Goal: Information Seeking & Learning: Learn about a topic

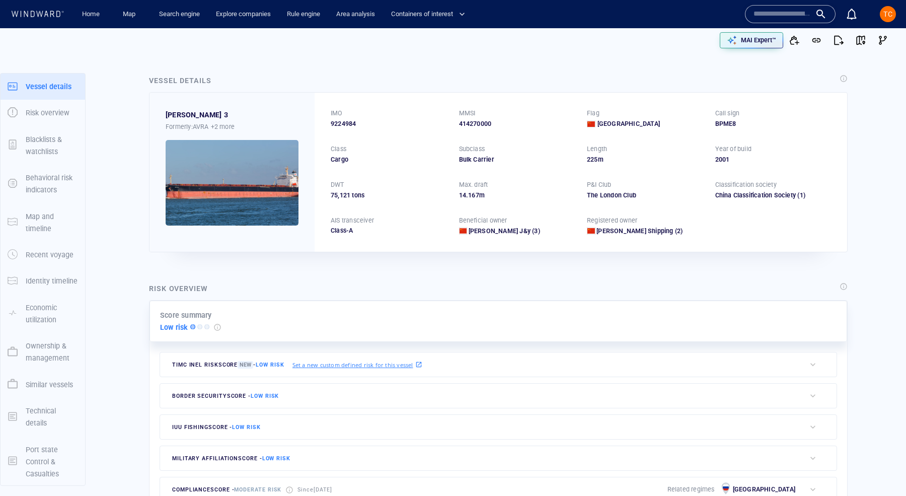
click at [267, 86] on div "Vessel details" at bounding box center [498, 82] width 703 height 18
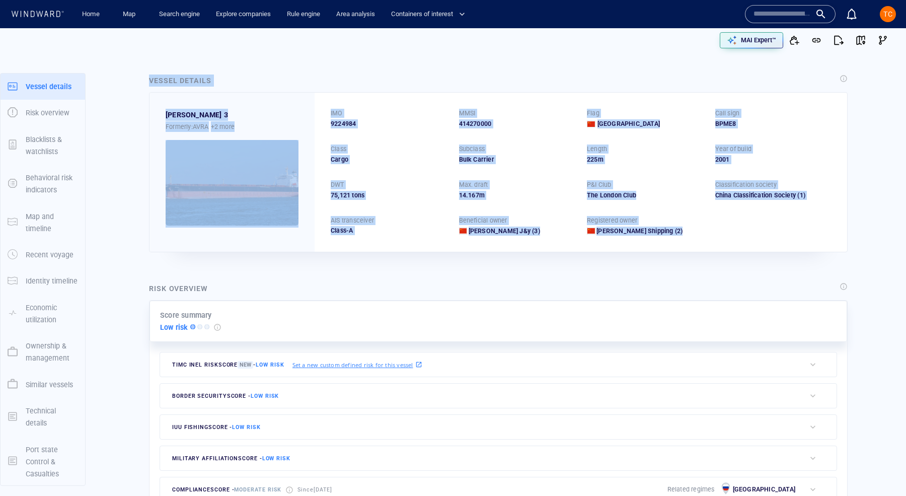
drag, startPoint x: 149, startPoint y: 82, endPoint x: 696, endPoint y: 237, distance: 568.5
click at [696, 237] on div "Vessel details YI PENG 3 Formerly: AVRA +2 more IMO 9224984 MMSI 414270000 Flag…" at bounding box center [498, 164] width 703 height 182
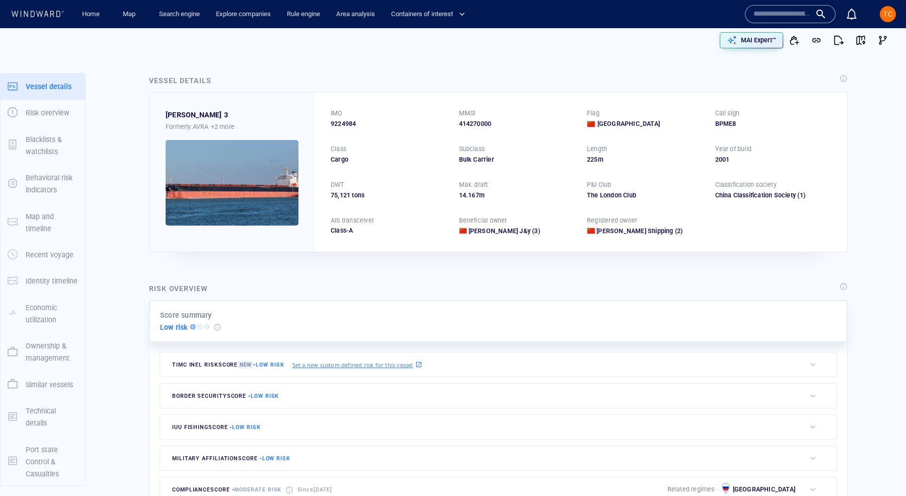
click at [401, 290] on div "Risk overview" at bounding box center [498, 289] width 703 height 18
click at [756, 42] on p "MAI Expert™" at bounding box center [758, 40] width 35 height 9
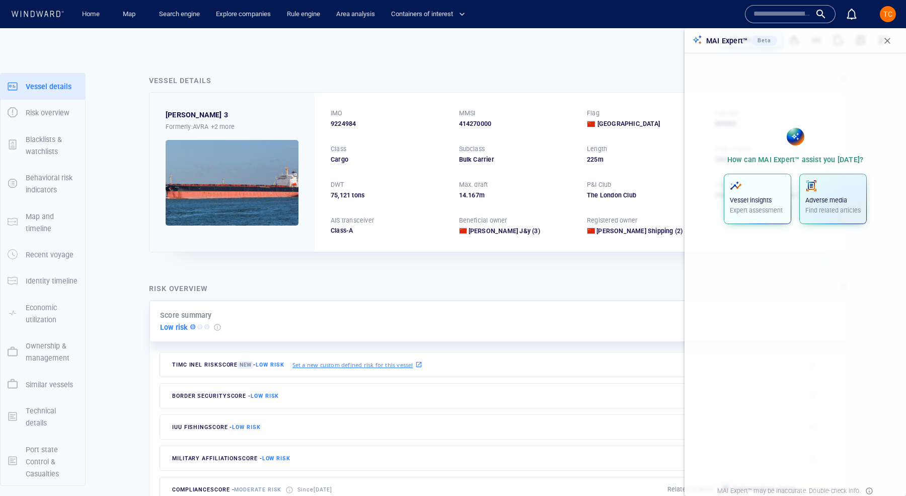
click at [762, 196] on p "Vessel insights" at bounding box center [757, 200] width 55 height 9
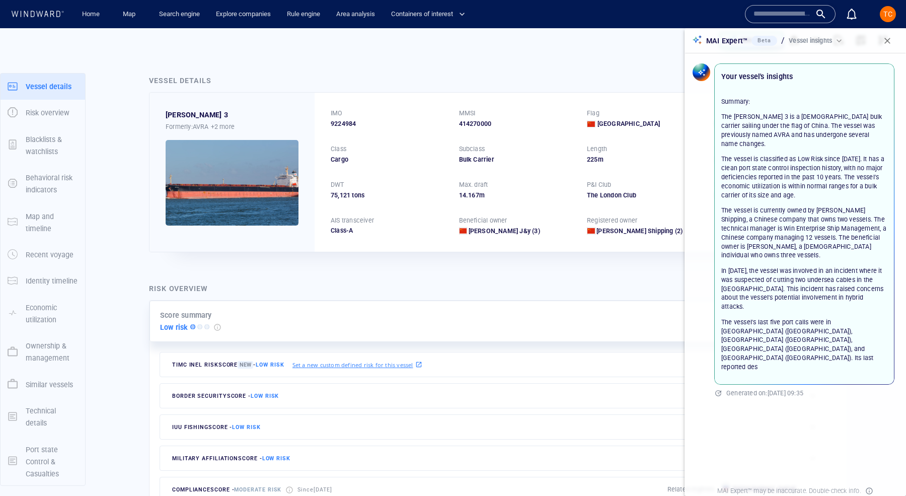
click at [805, 37] on span "button" at bounding box center [888, 41] width 10 height 10
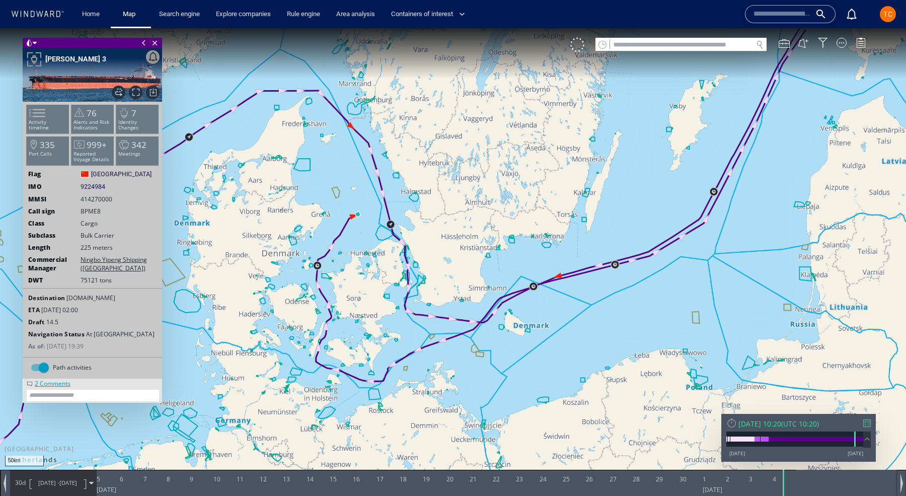
drag, startPoint x: 662, startPoint y: 160, endPoint x: 567, endPoint y: 117, distance: 104.3
click at [567, 117] on canvas "Map" at bounding box center [453, 257] width 906 height 458
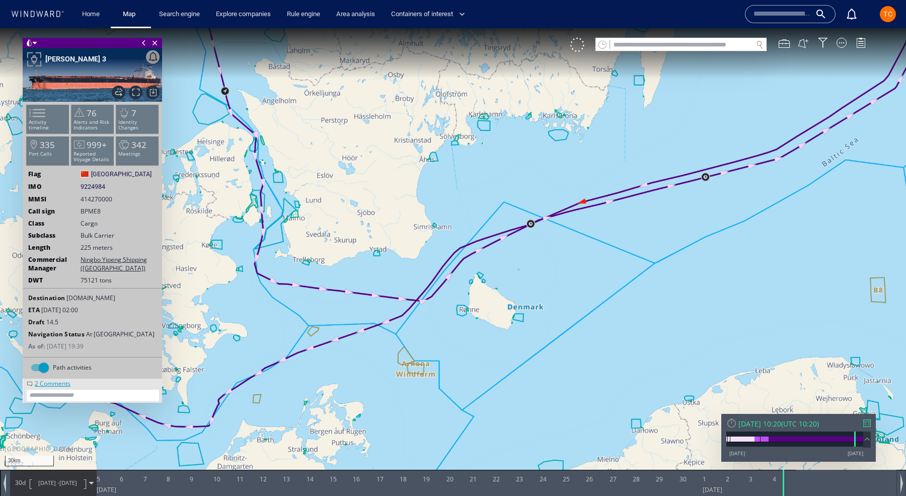
click at [90, 263] on span "Ningbo Yipeng Shipping (China)" at bounding box center [120, 263] width 78 height 17
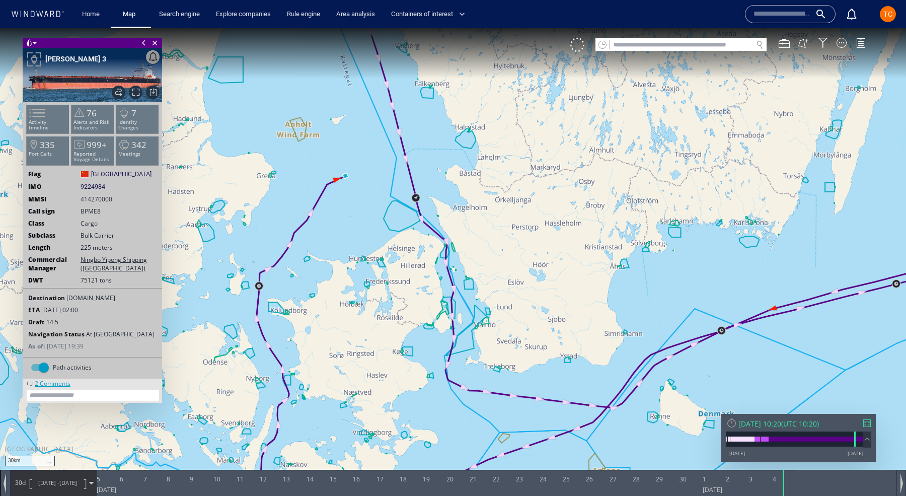
drag, startPoint x: 368, startPoint y: 134, endPoint x: 475, endPoint y: 186, distance: 118.9
click at [475, 188] on canvas "Map" at bounding box center [453, 257] width 906 height 458
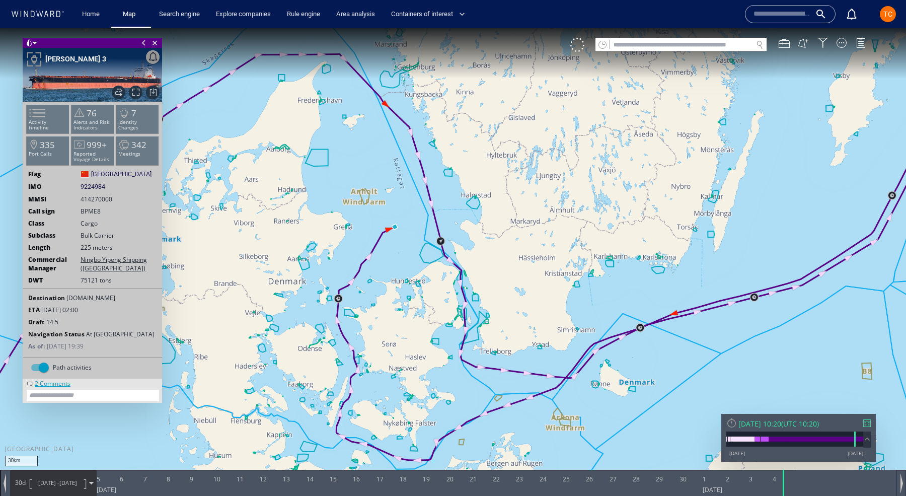
drag, startPoint x: 450, startPoint y: 156, endPoint x: 528, endPoint y: 249, distance: 121.9
click at [528, 249] on canvas "Map" at bounding box center [453, 257] width 906 height 458
click at [805, 44] on div at bounding box center [842, 43] width 10 height 10
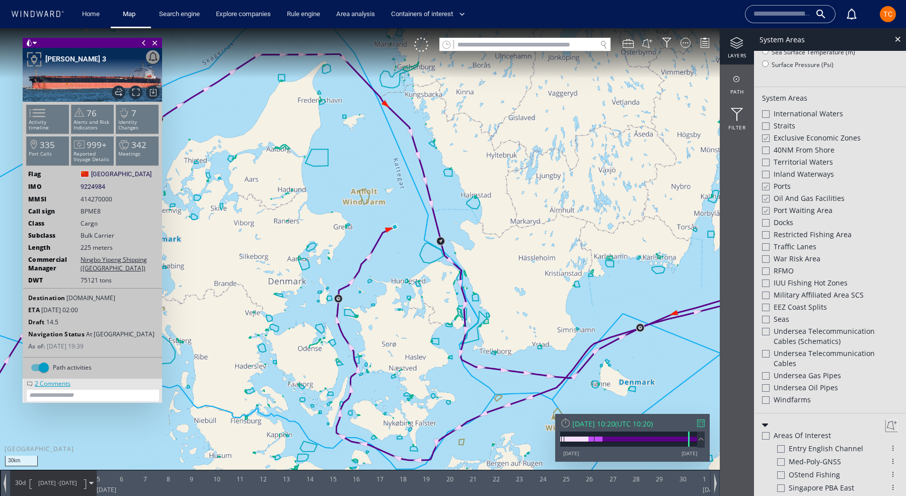
scroll to position [251, 0]
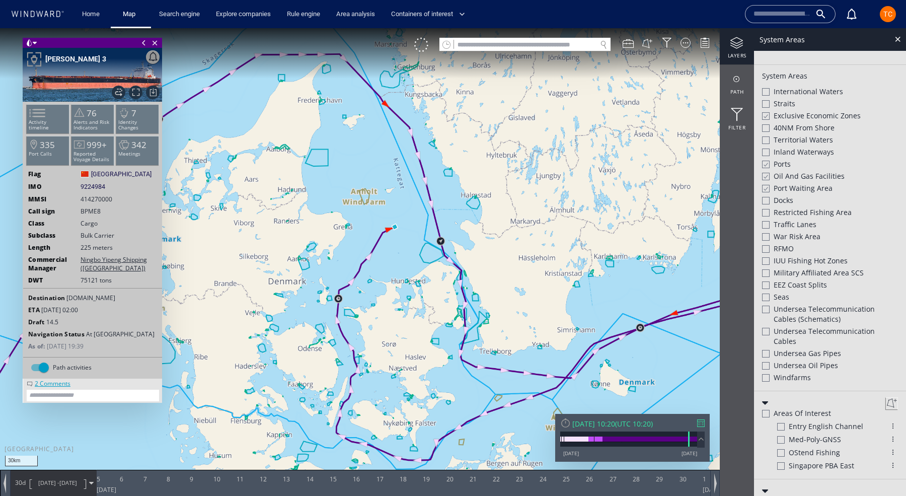
click at [764, 332] on div at bounding box center [766, 332] width 8 height 8
click at [764, 302] on div "Seas" at bounding box center [830, 298] width 136 height 12
click at [766, 308] on div at bounding box center [766, 310] width 8 height 8
click at [766, 297] on div at bounding box center [766, 297] width 8 height 9
drag, startPoint x: 631, startPoint y: 258, endPoint x: 411, endPoint y: 165, distance: 238.5
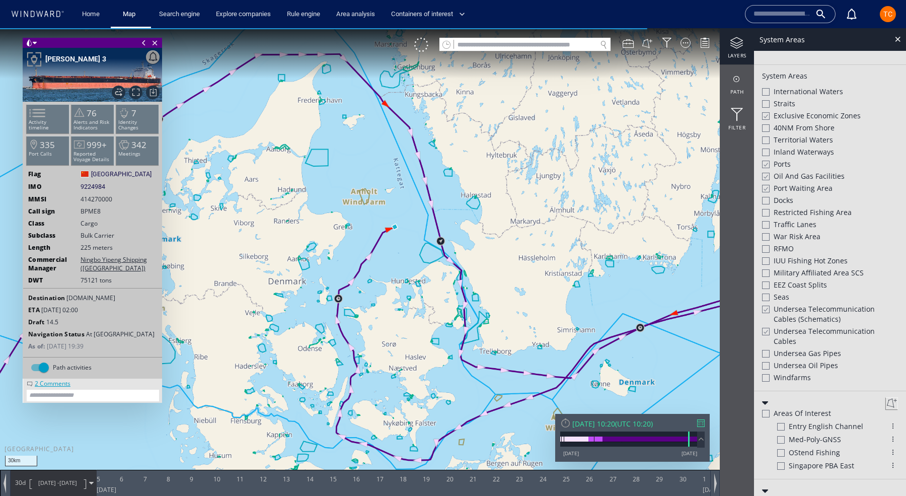
click at [411, 165] on canvas "Map" at bounding box center [453, 257] width 906 height 458
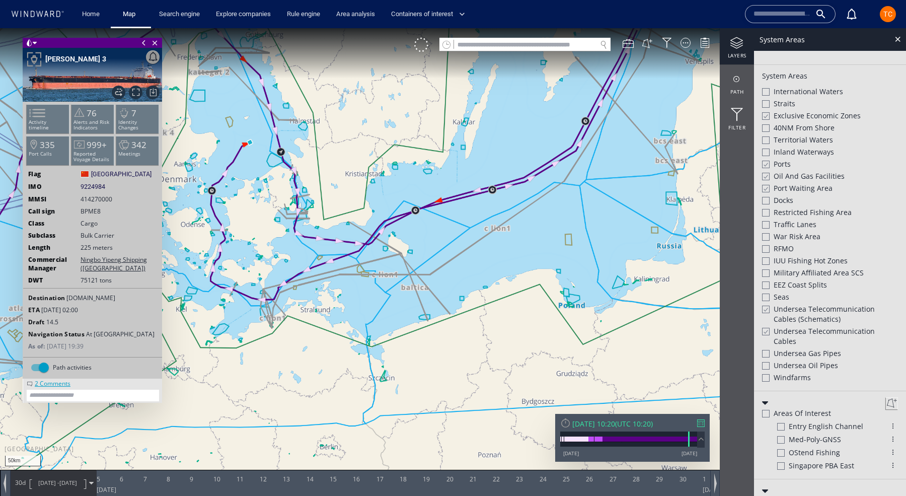
click at [765, 312] on div at bounding box center [766, 309] width 8 height 9
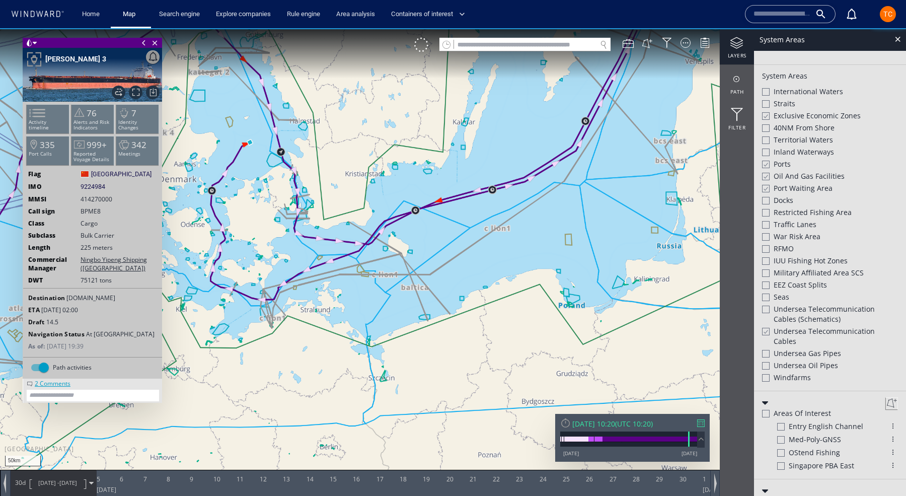
click at [763, 330] on div at bounding box center [766, 331] width 8 height 9
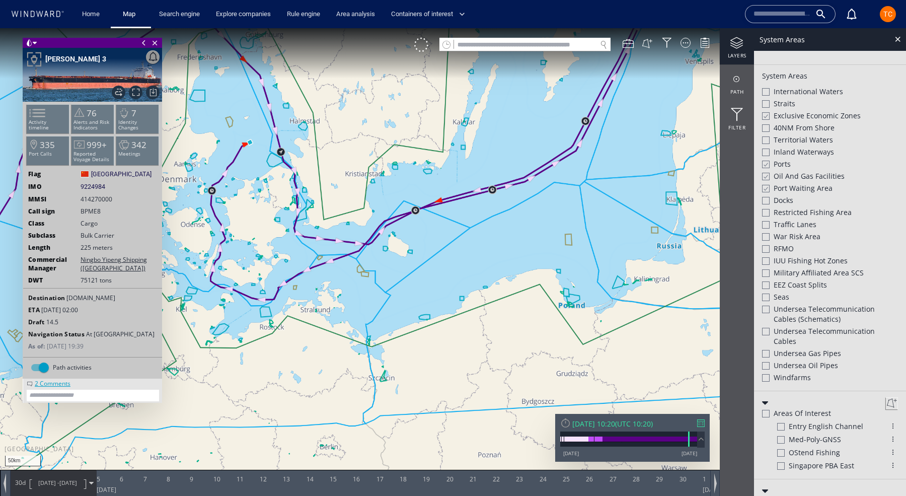
click at [765, 366] on div at bounding box center [766, 366] width 8 height 8
click at [765, 354] on div at bounding box center [766, 354] width 8 height 8
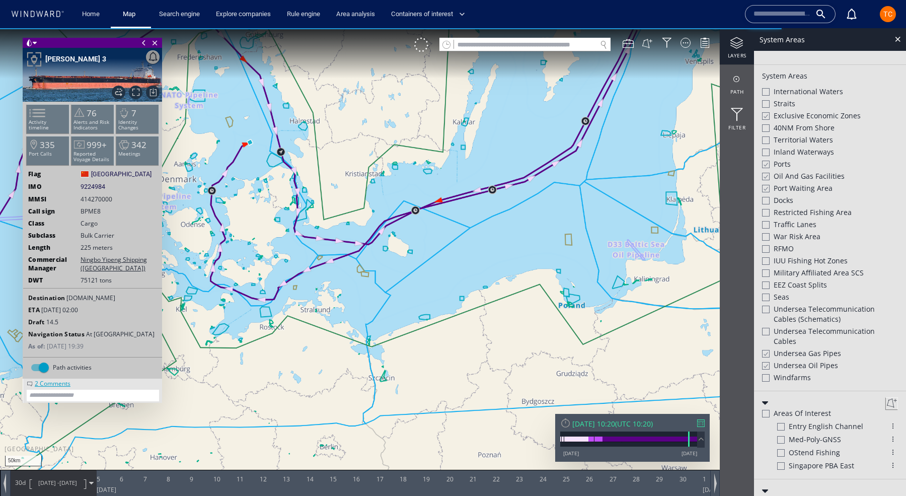
drag, startPoint x: 550, startPoint y: 139, endPoint x: 628, endPoint y: 253, distance: 137.6
click at [628, 253] on canvas "Map" at bounding box center [453, 257] width 906 height 458
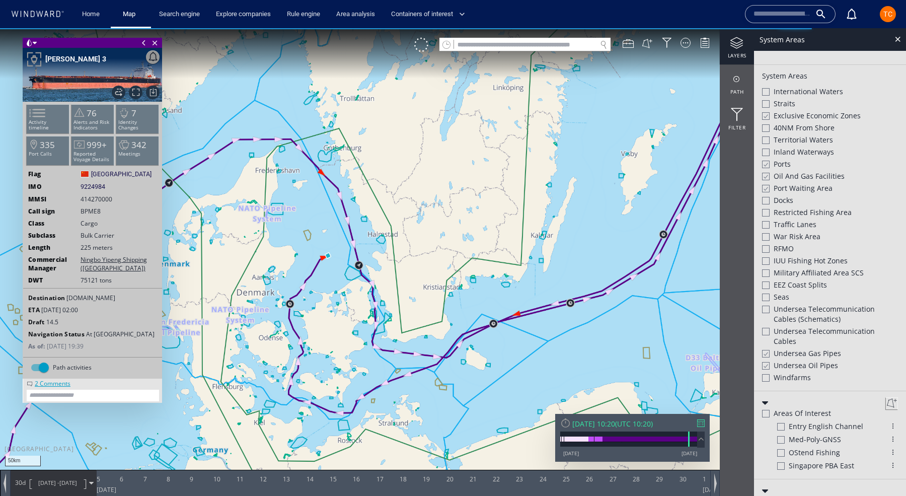
drag, startPoint x: 394, startPoint y: 242, endPoint x: 558, endPoint y: 135, distance: 195.9
click at [558, 135] on canvas "Map" at bounding box center [453, 257] width 906 height 458
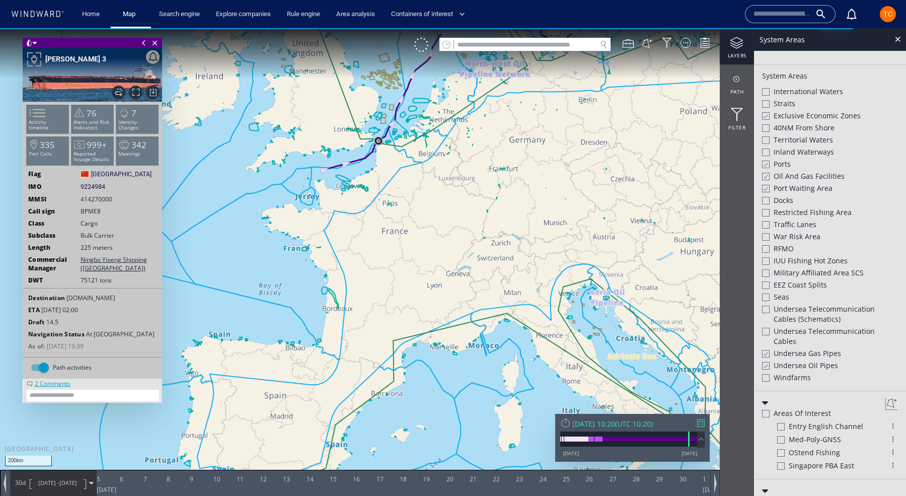
drag, startPoint x: 504, startPoint y: 280, endPoint x: 530, endPoint y: 114, distance: 168.8
click at [530, 114] on canvas "Map" at bounding box center [453, 257] width 906 height 458
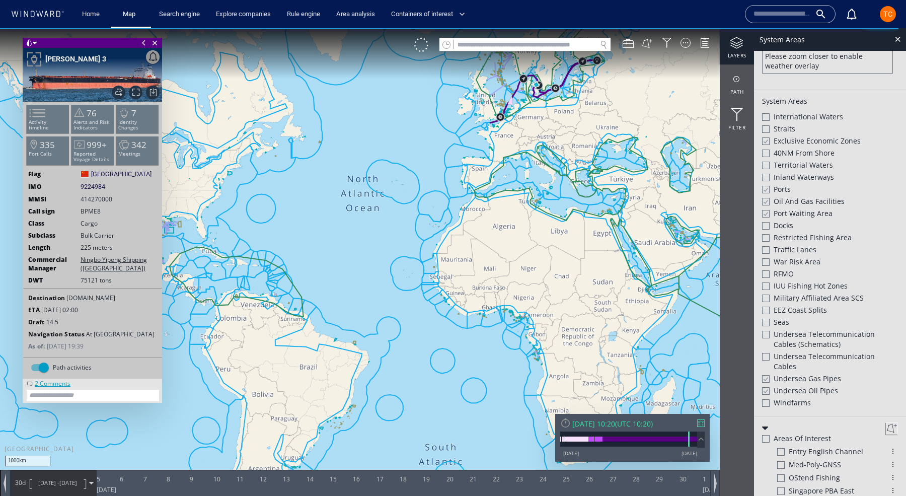
drag, startPoint x: 562, startPoint y: 162, endPoint x: 425, endPoint y: 265, distance: 170.8
click at [425, 265] on canvas "Map" at bounding box center [453, 257] width 906 height 458
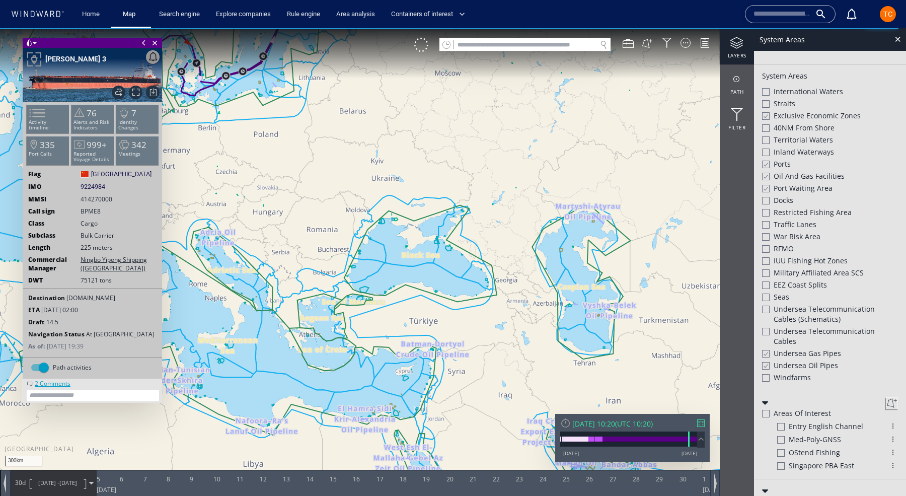
click at [764, 185] on div at bounding box center [766, 188] width 8 height 9
click at [764, 176] on div at bounding box center [766, 176] width 8 height 9
click at [764, 166] on div at bounding box center [766, 164] width 8 height 9
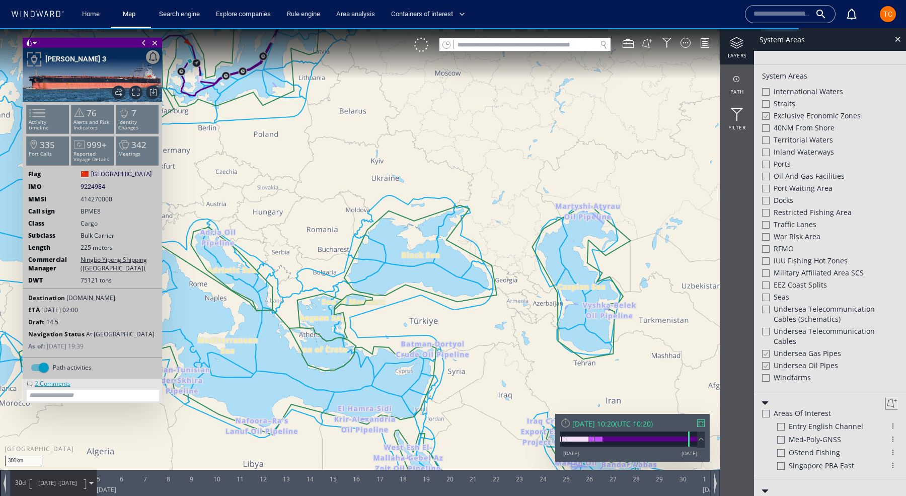
click at [768, 113] on div at bounding box center [766, 116] width 8 height 9
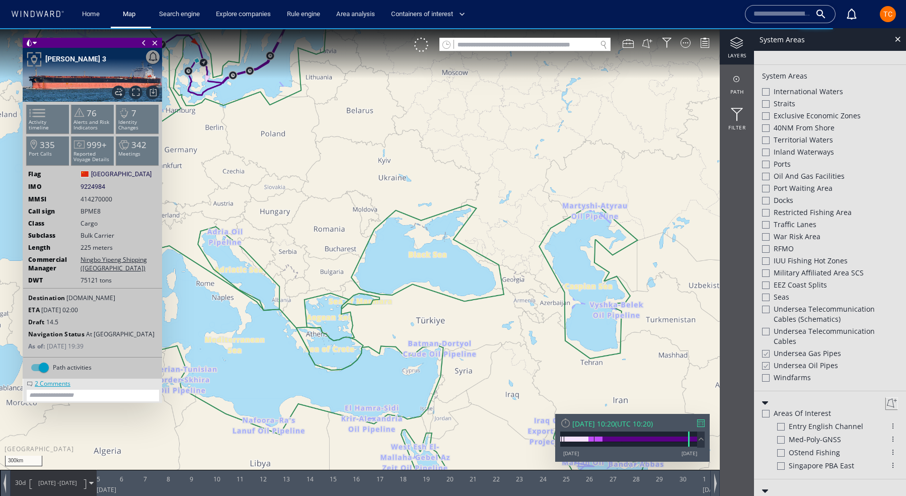
drag, startPoint x: 388, startPoint y: 264, endPoint x: 569, endPoint y: 264, distance: 181.8
click at [569, 264] on canvas "Map" at bounding box center [453, 257] width 906 height 458
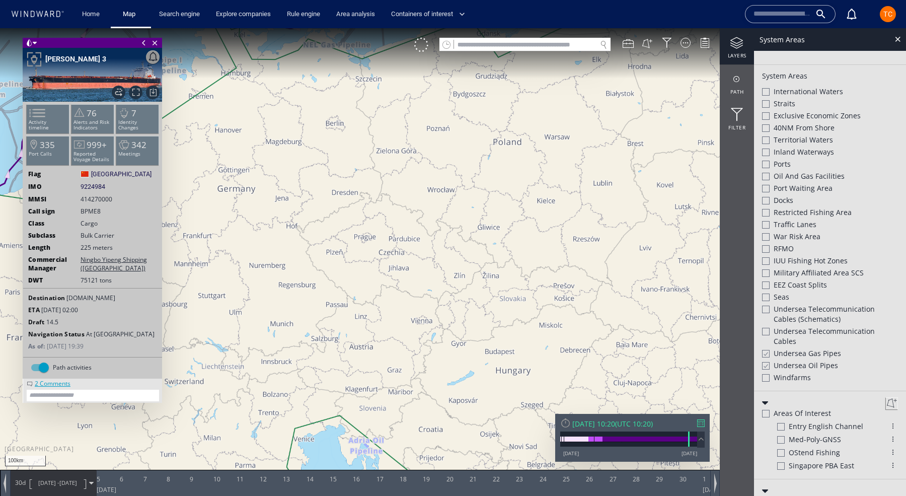
click at [768, 295] on div at bounding box center [766, 298] width 8 height 8
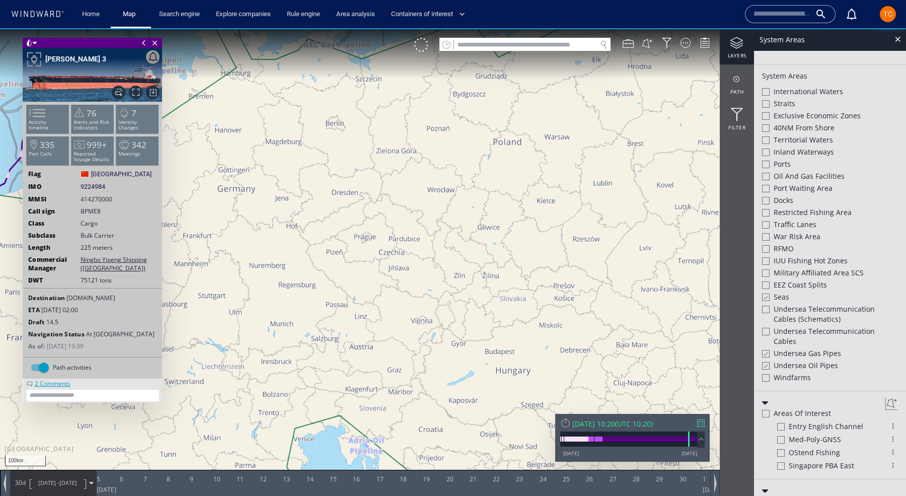
click at [767, 295] on div at bounding box center [766, 297] width 8 height 9
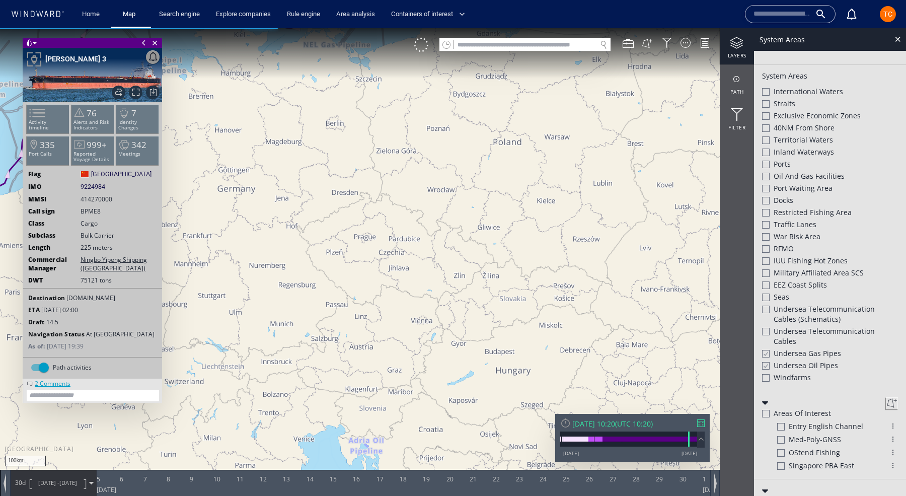
click at [766, 112] on div at bounding box center [766, 116] width 8 height 8
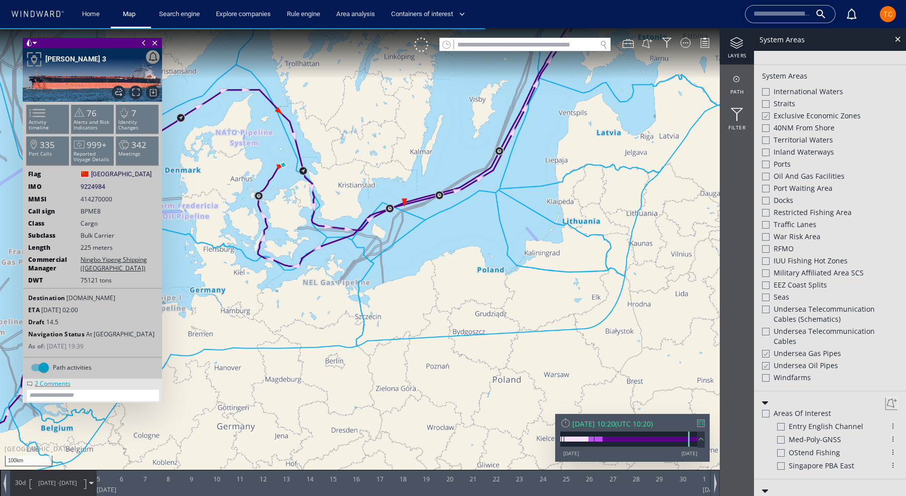
drag, startPoint x: 577, startPoint y: 172, endPoint x: 577, endPoint y: 427, distance: 255.8
click at [577, 28] on div "100km © Mapbox © OpenStreetMap Improve this map 0 0 4 December 2024 5 6 7 8 9 1…" at bounding box center [453, 28] width 906 height 0
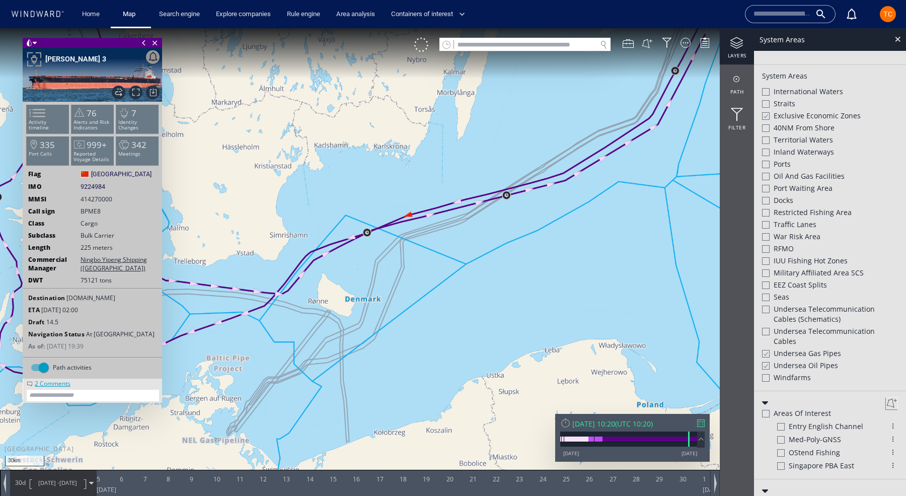
drag, startPoint x: 491, startPoint y: 185, endPoint x: 621, endPoint y: 49, distance: 187.7
click at [621, 28] on div "30km © Mapbox © OpenStreetMap Improve this map 0 0 4 December 2024 5 6 7 8 9 10…" at bounding box center [453, 28] width 906 height 0
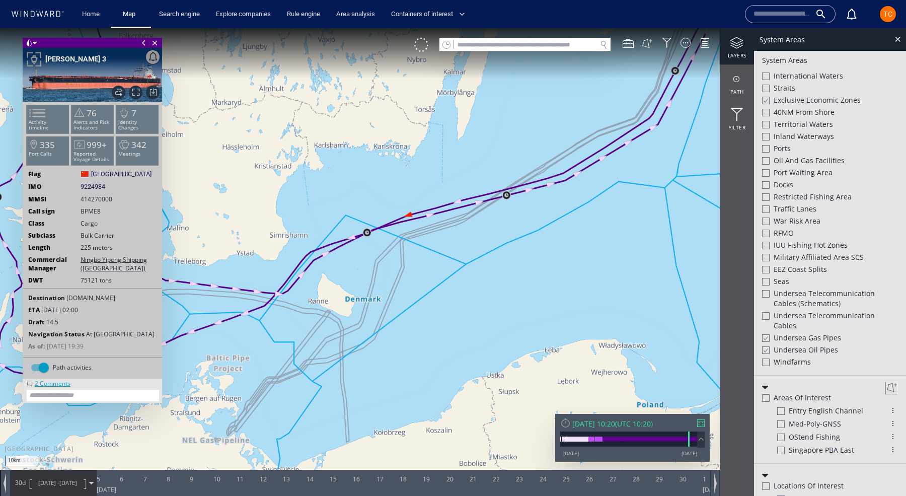
scroll to position [235, 0]
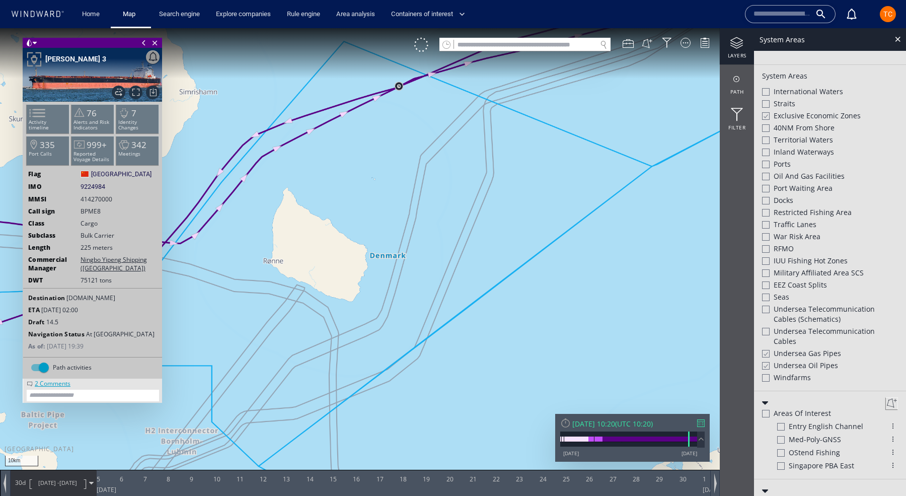
drag, startPoint x: 559, startPoint y: 167, endPoint x: 484, endPoint y: 329, distance: 178.6
click at [484, 329] on canvas "Map" at bounding box center [453, 257] width 906 height 458
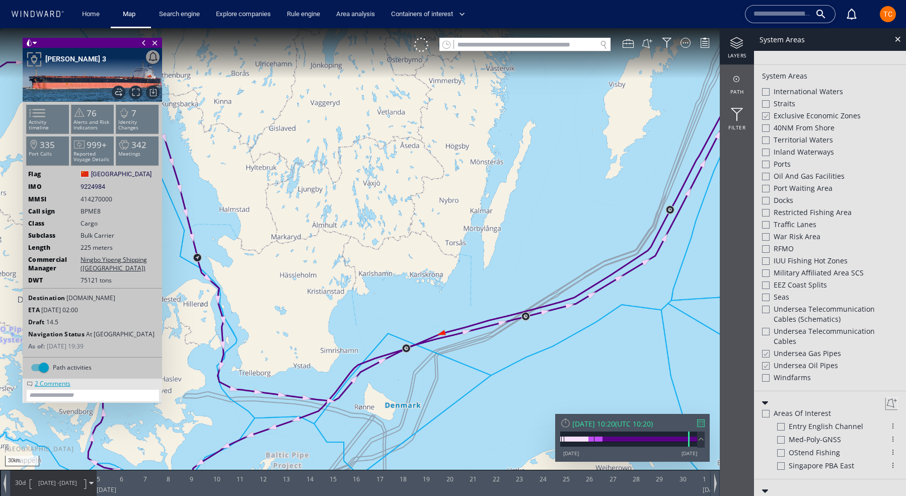
click at [764, 378] on div at bounding box center [766, 378] width 8 height 8
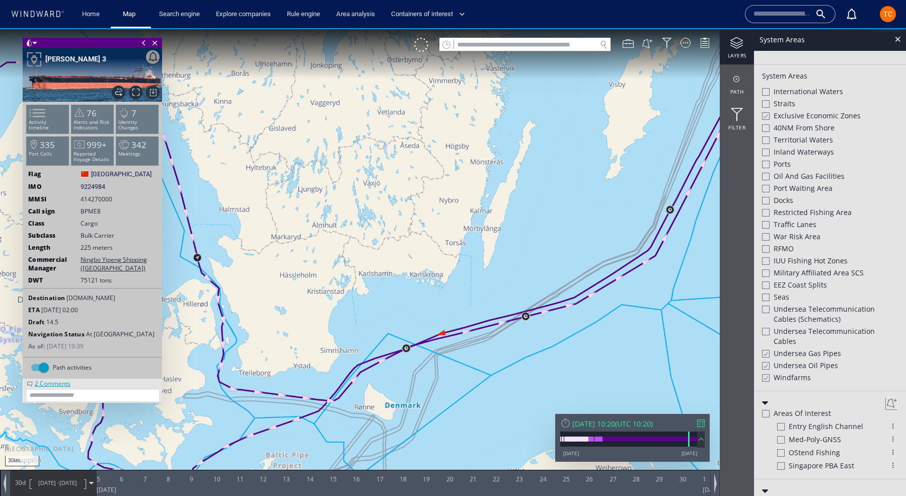
drag, startPoint x: 414, startPoint y: 279, endPoint x: 536, endPoint y: 263, distance: 122.3
click at [536, 263] on canvas "Map" at bounding box center [453, 257] width 906 height 458
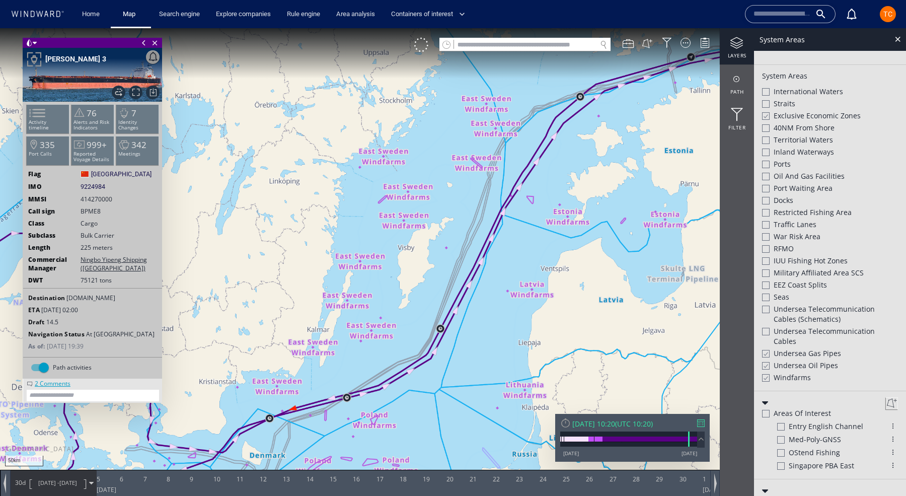
drag, startPoint x: 633, startPoint y: 179, endPoint x: 317, endPoint y: 296, distance: 337.3
click at [317, 296] on canvas "Map" at bounding box center [453, 257] width 906 height 458
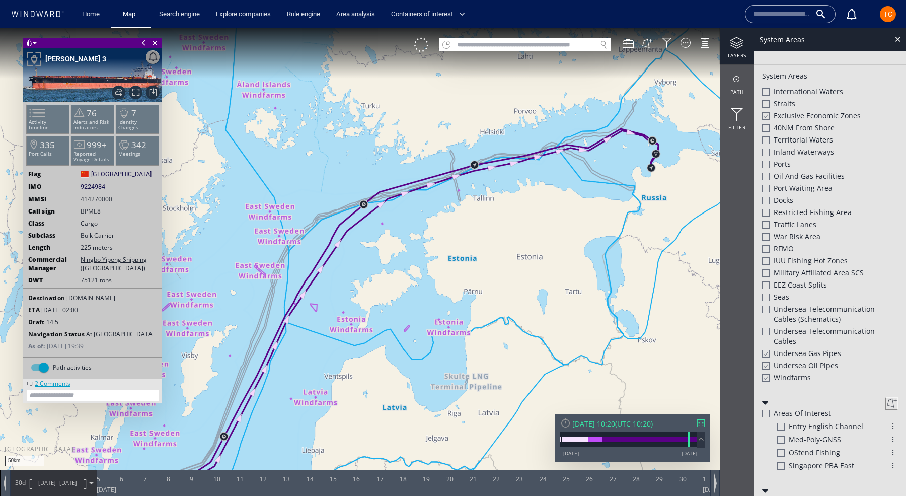
drag, startPoint x: 658, startPoint y: 189, endPoint x: 442, endPoint y: 297, distance: 241.8
click at [441, 297] on canvas "Map" at bounding box center [453, 257] width 906 height 458
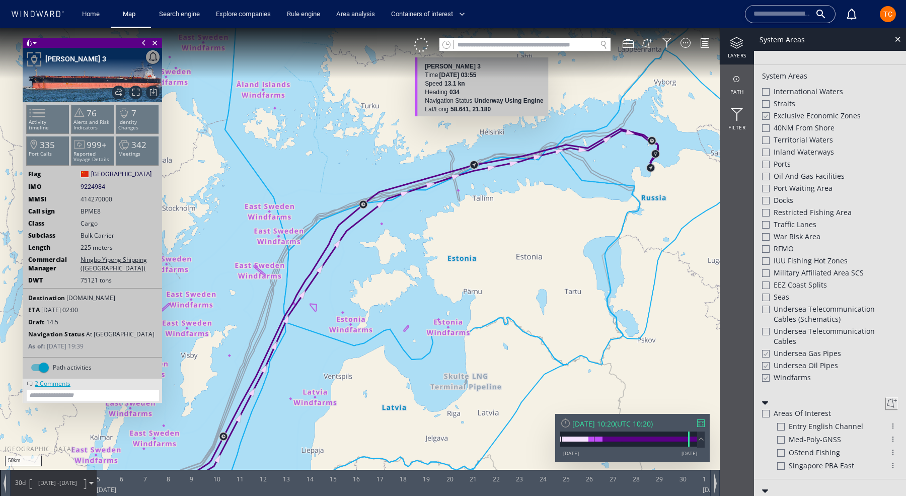
drag, startPoint x: 294, startPoint y: 308, endPoint x: 454, endPoint y: 97, distance: 265.2
click at [454, 97] on div "50km © Mapbox © OpenStreetMap Improve this map YI PENG 3 Time 09 November 2024 …" at bounding box center [453, 257] width 906 height 458
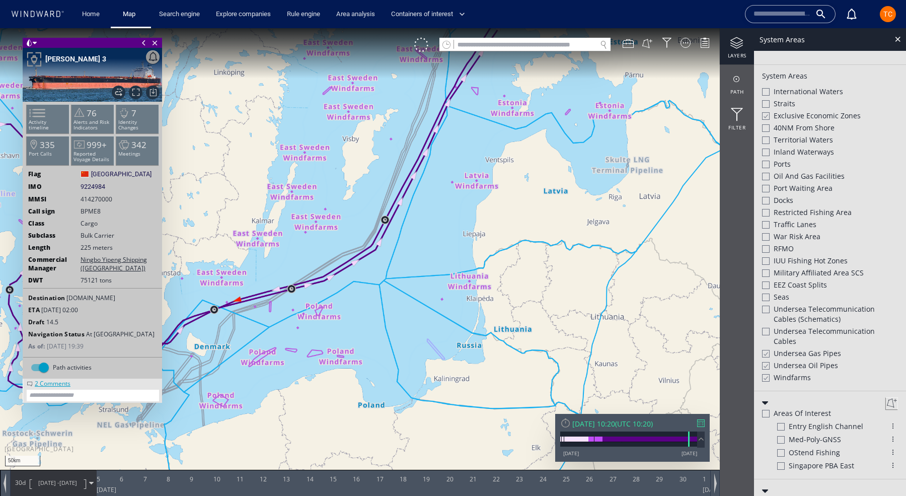
drag, startPoint x: 360, startPoint y: 313, endPoint x: 512, endPoint y: 193, distance: 193.2
click at [512, 193] on canvas "Map" at bounding box center [453, 257] width 906 height 458
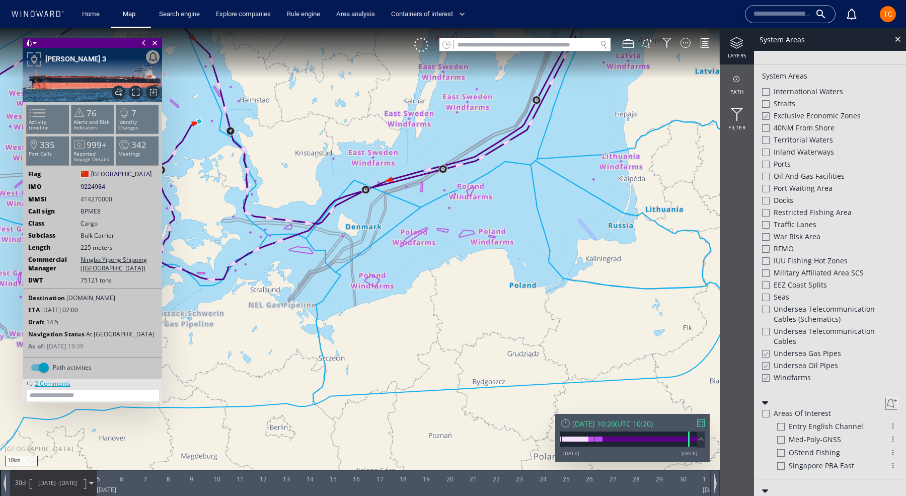
scroll to position [235, 0]
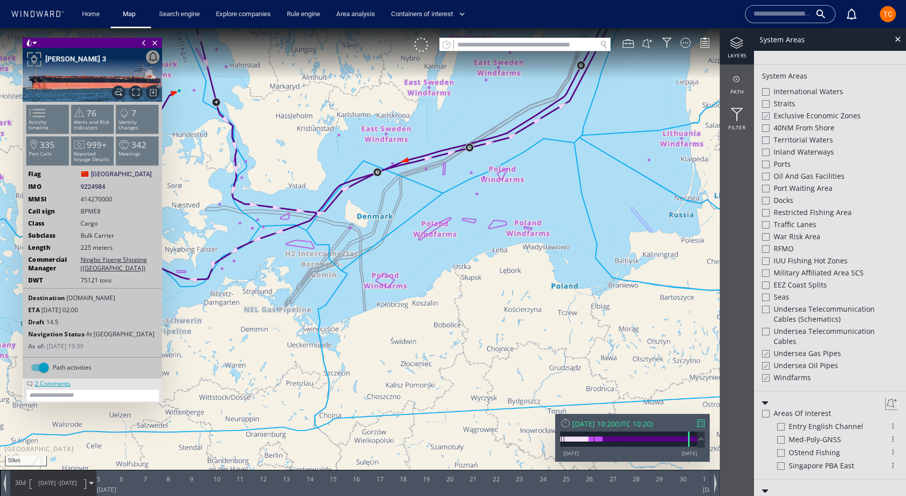
scroll to position [251, 0]
drag, startPoint x: 614, startPoint y: 172, endPoint x: 449, endPoint y: 329, distance: 227.6
click at [449, 329] on canvas "Map" at bounding box center [453, 257] width 906 height 458
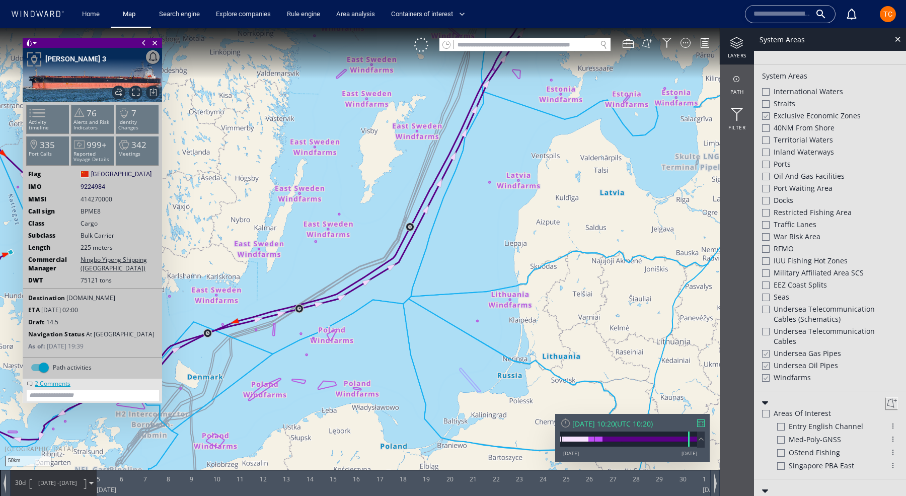
drag, startPoint x: 529, startPoint y: 126, endPoint x: 470, endPoint y: 332, distance: 214.2
click at [470, 332] on canvas "Map" at bounding box center [453, 257] width 906 height 458
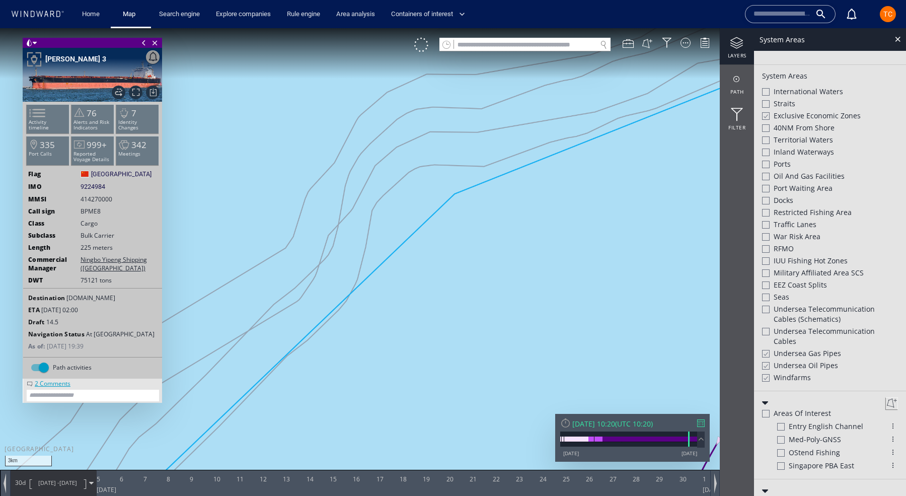
scroll to position [235, 0]
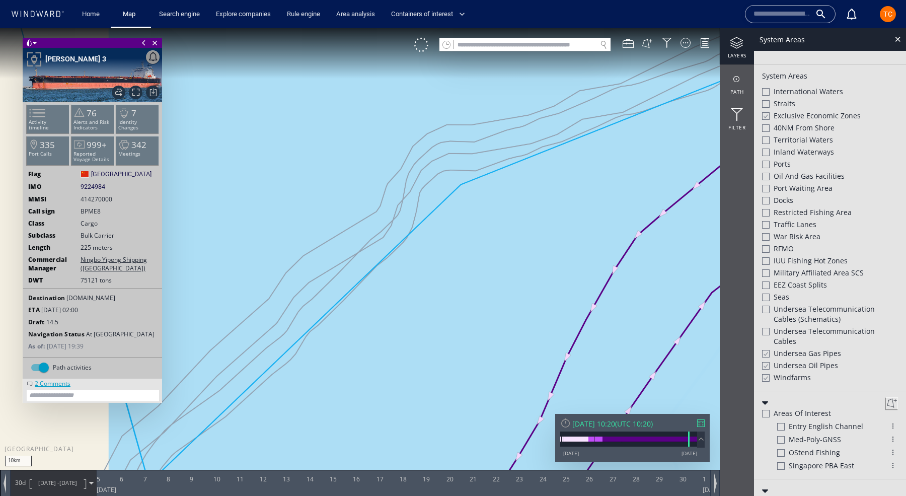
scroll to position [251, 0]
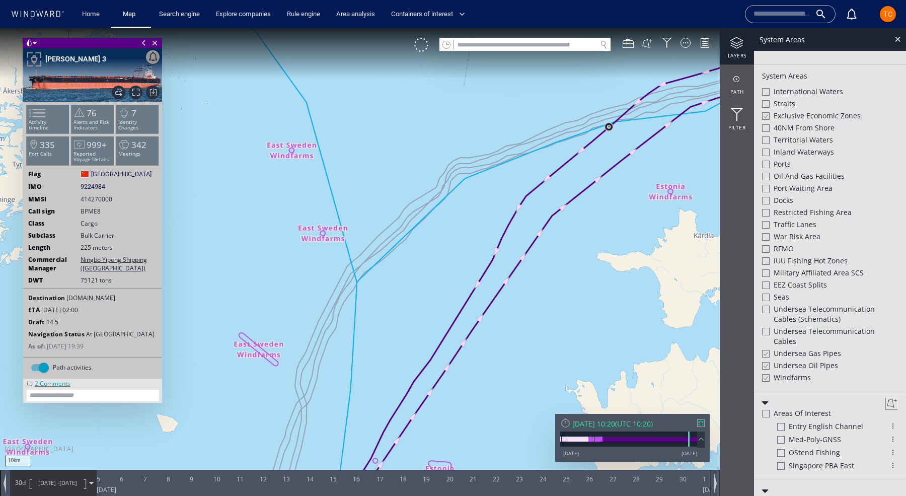
drag, startPoint x: 361, startPoint y: 335, endPoint x: 534, endPoint y: 116, distance: 279.5
click at [534, 117] on canvas "Map" at bounding box center [453, 257] width 906 height 458
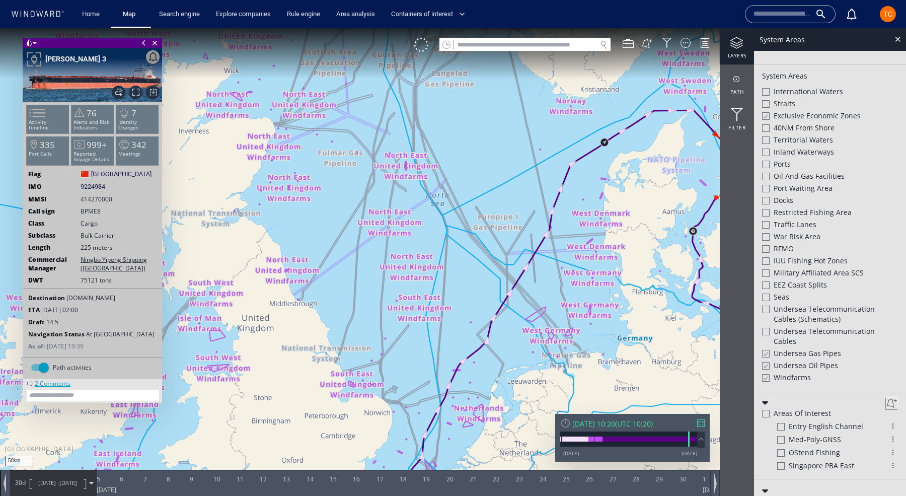
drag, startPoint x: 491, startPoint y: 115, endPoint x: 458, endPoint y: 254, distance: 143.4
click at [458, 254] on canvas "Map" at bounding box center [453, 257] width 906 height 458
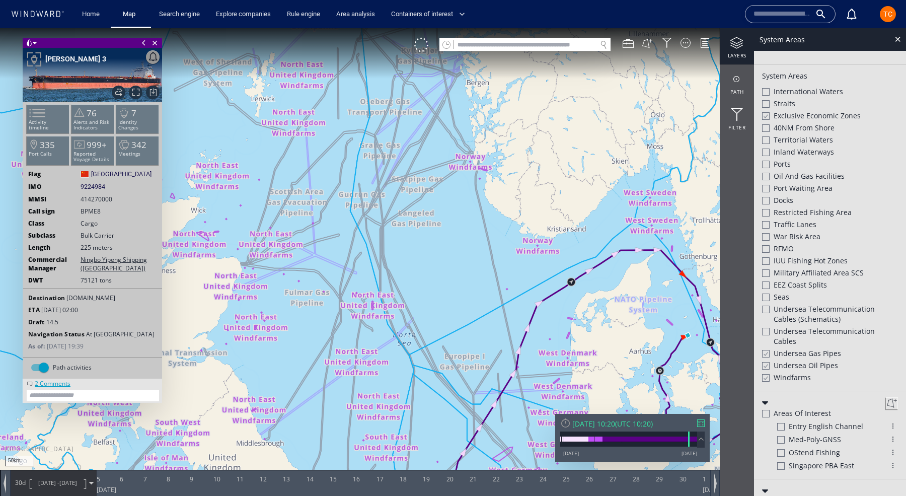
drag, startPoint x: 467, startPoint y: 202, endPoint x: 475, endPoint y: 296, distance: 93.5
click at [475, 296] on canvas "Map" at bounding box center [453, 257] width 906 height 458
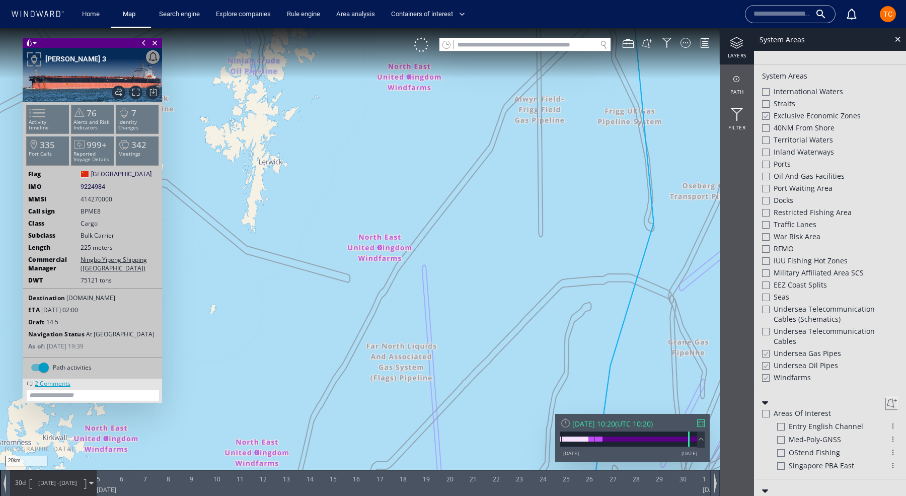
drag, startPoint x: 332, startPoint y: 273, endPoint x: 716, endPoint y: 110, distance: 418.0
click at [716, 110] on canvas "Map" at bounding box center [453, 257] width 906 height 458
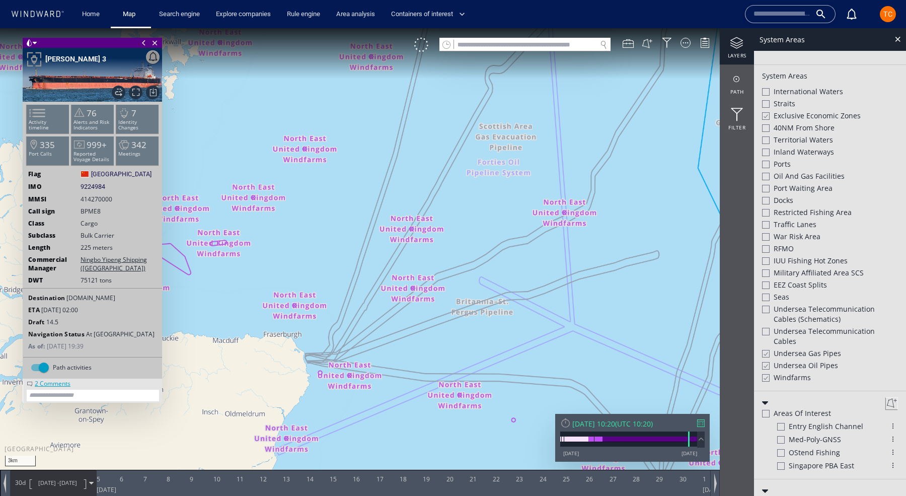
scroll to position [235, 0]
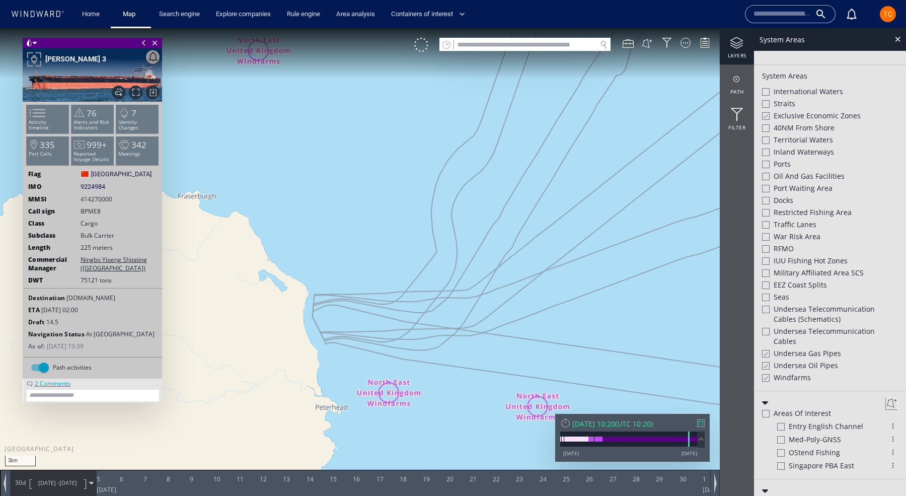
drag, startPoint x: 283, startPoint y: 304, endPoint x: 452, endPoint y: 216, distance: 189.9
click at [452, 217] on canvas "Map" at bounding box center [453, 257] width 906 height 458
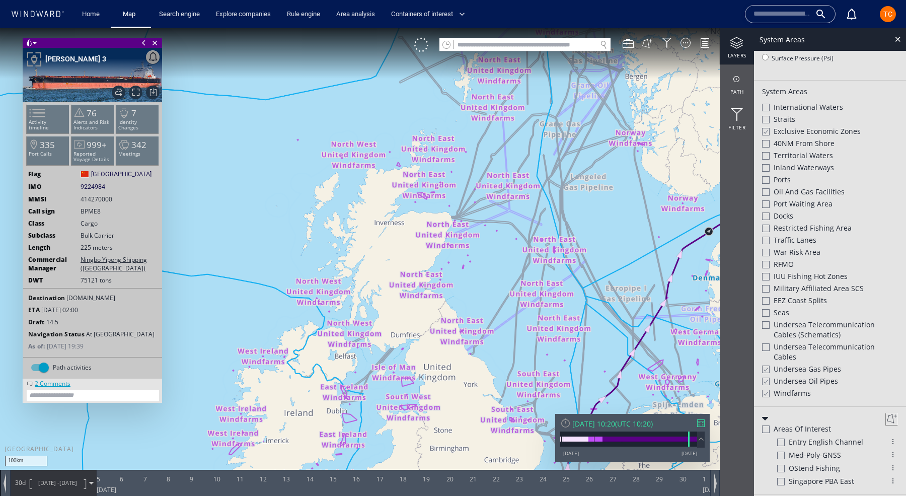
scroll to position [251, 0]
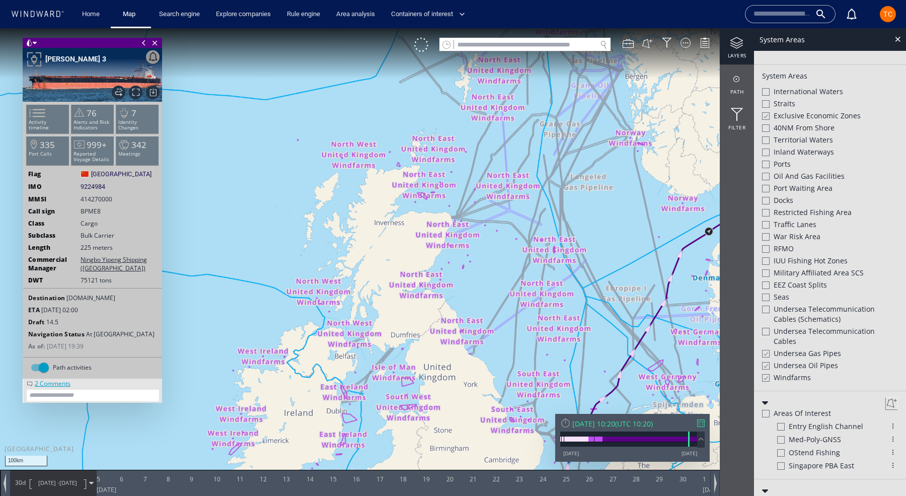
drag, startPoint x: 596, startPoint y: 231, endPoint x: 254, endPoint y: 229, distance: 341.4
click at [254, 229] on canvas "Map" at bounding box center [453, 257] width 906 height 458
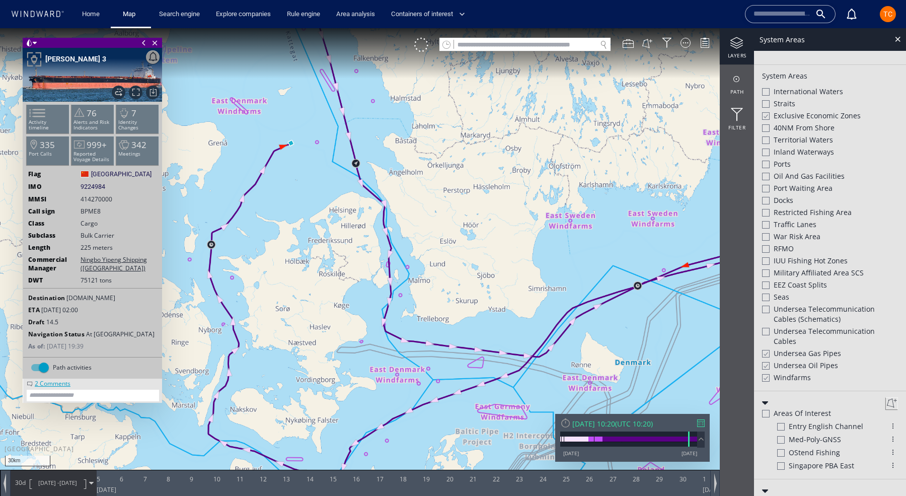
click at [766, 355] on div at bounding box center [766, 353] width 8 height 9
click at [766, 366] on div at bounding box center [766, 366] width 8 height 9
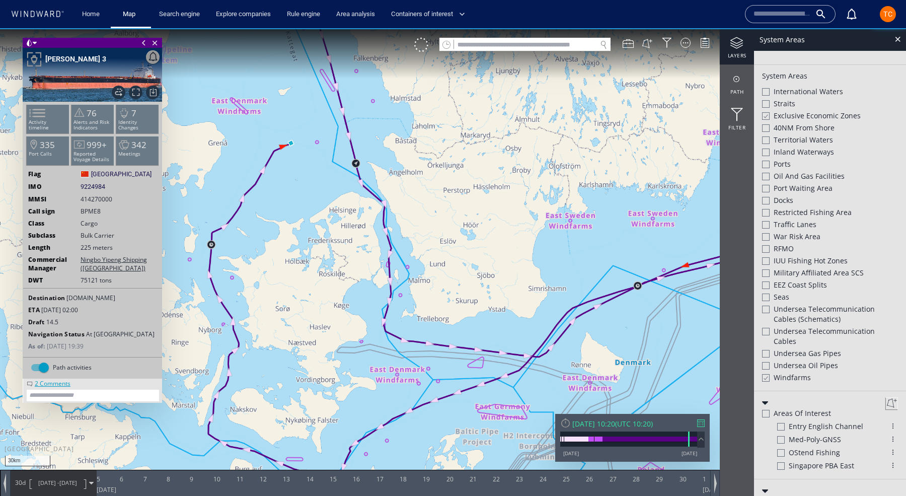
click at [766, 378] on div at bounding box center [766, 378] width 8 height 9
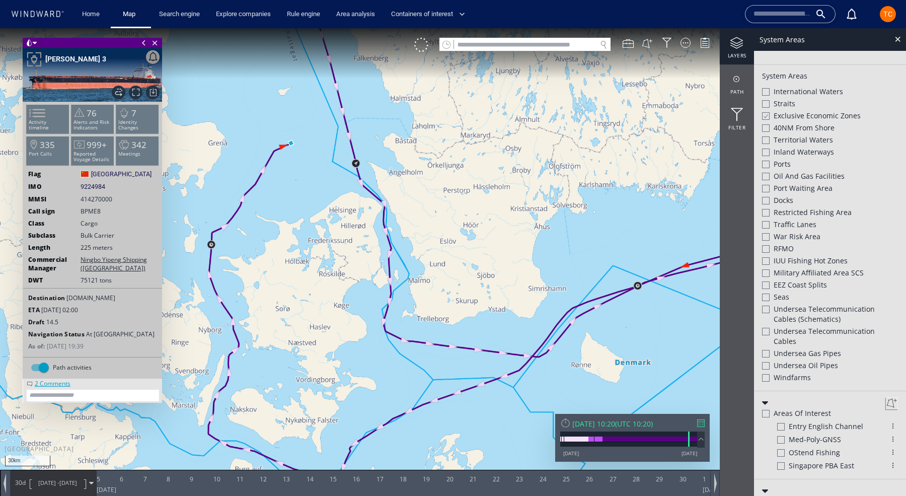
drag, startPoint x: 551, startPoint y: 261, endPoint x: 495, endPoint y: 260, distance: 55.9
click at [496, 261] on canvas "Map" at bounding box center [453, 257] width 906 height 458
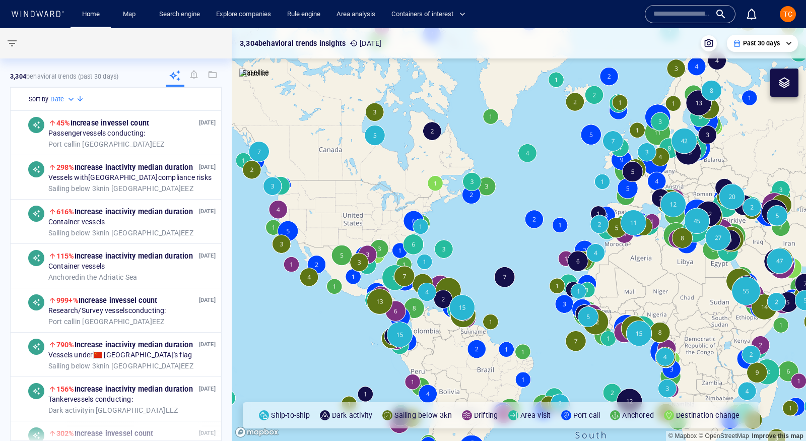
drag, startPoint x: 673, startPoint y: 131, endPoint x: 501, endPoint y: 176, distance: 177.9
click at [501, 176] on canvas "Map" at bounding box center [519, 234] width 574 height 413
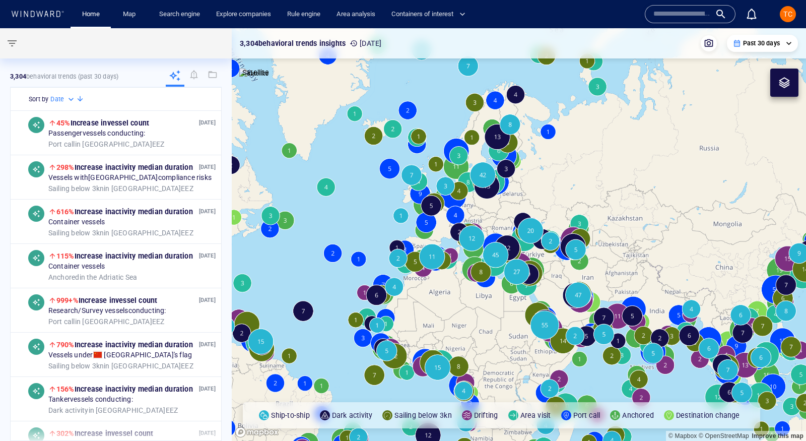
drag, startPoint x: 414, startPoint y: 210, endPoint x: 551, endPoint y: 198, distance: 137.5
click at [552, 198] on canvas "Map" at bounding box center [519, 234] width 574 height 413
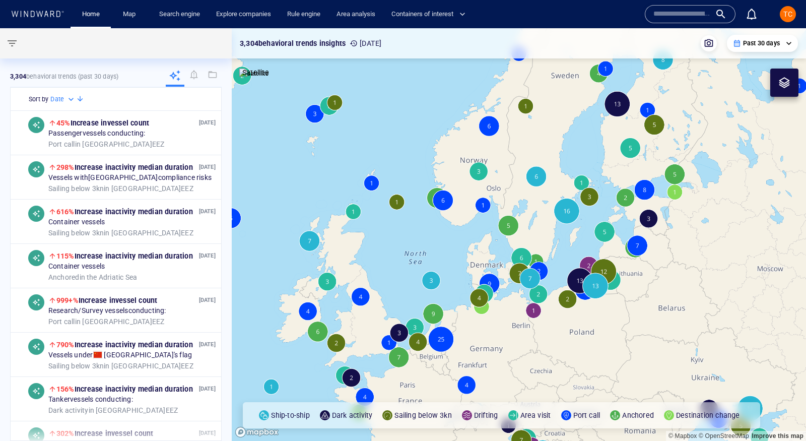
drag, startPoint x: 533, startPoint y: 270, endPoint x: 518, endPoint y: 315, distance: 46.7
click at [518, 315] on canvas "Map" at bounding box center [519, 234] width 574 height 413
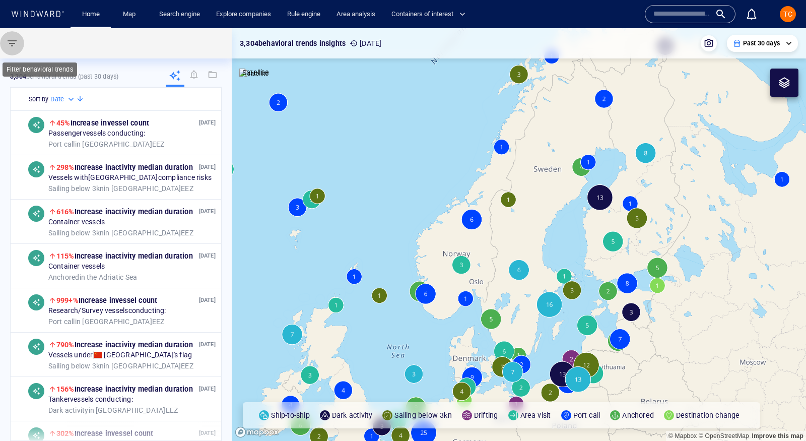
click at [20, 40] on button "button" at bounding box center [12, 43] width 24 height 24
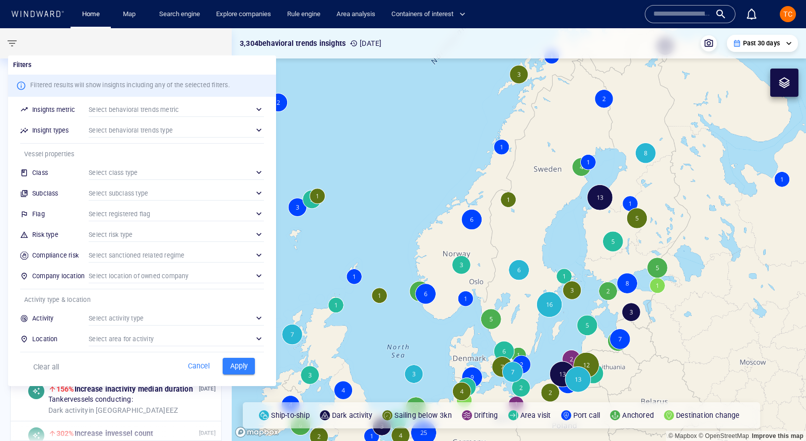
click at [153, 108] on div "​" at bounding box center [176, 109] width 175 height 15
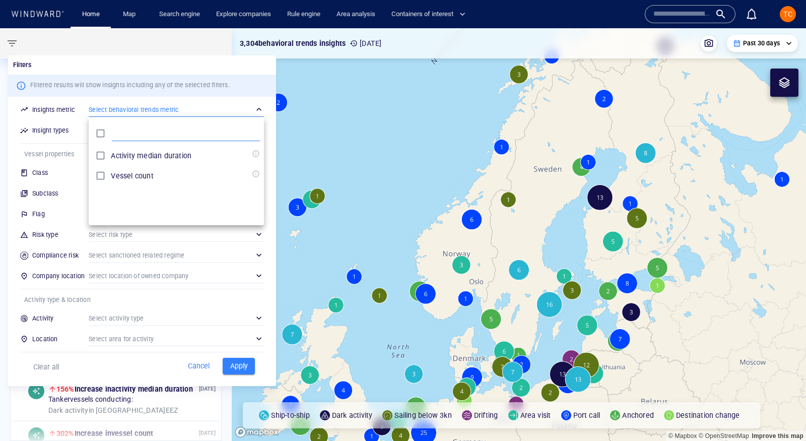
scroll to position [100, 175]
click at [106, 60] on div at bounding box center [403, 220] width 806 height 441
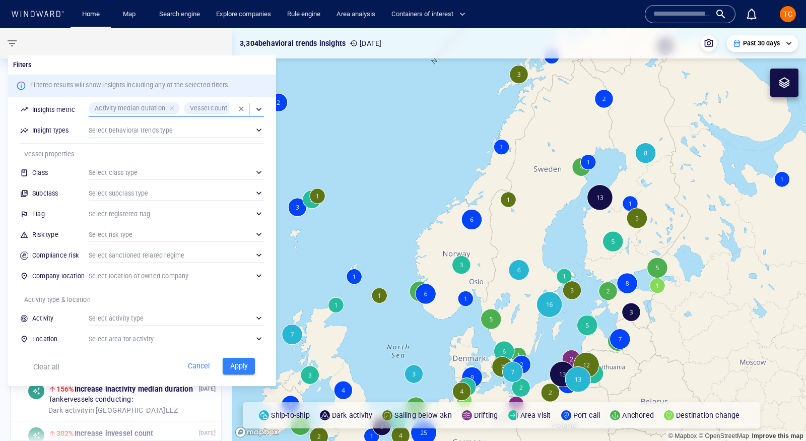
click at [117, 129] on div "​" at bounding box center [176, 129] width 175 height 15
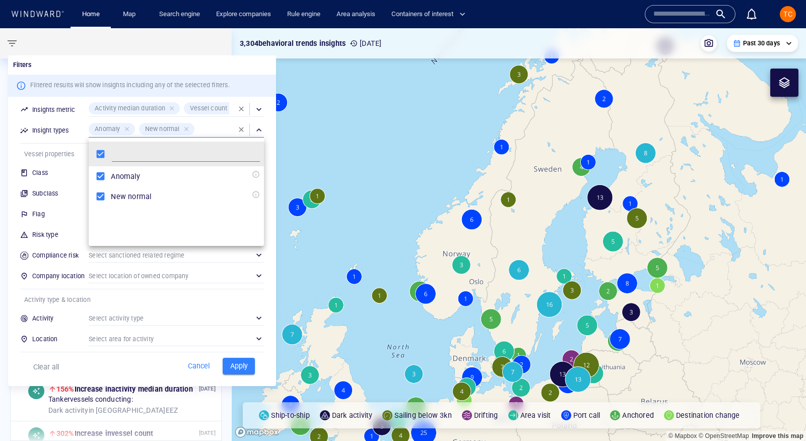
click at [109, 82] on div at bounding box center [403, 220] width 806 height 441
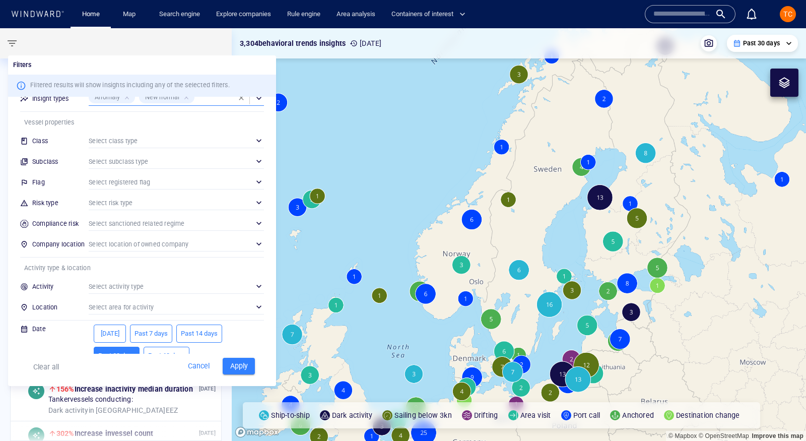
scroll to position [39, 0]
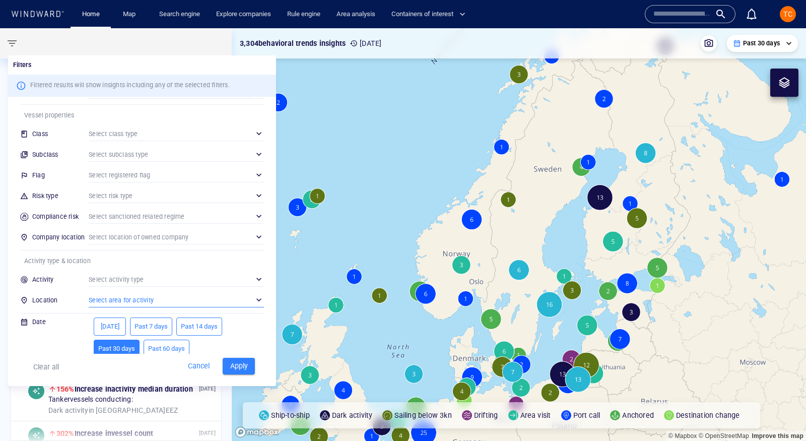
click at [120, 299] on div "​" at bounding box center [176, 299] width 175 height 15
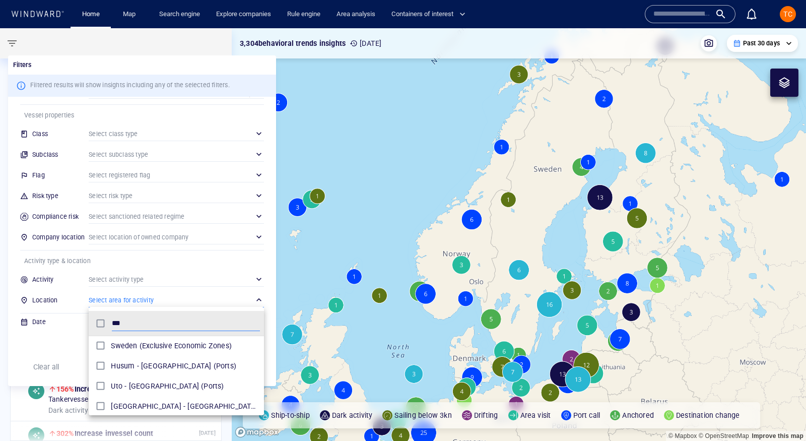
scroll to position [100, 175]
type input "*****"
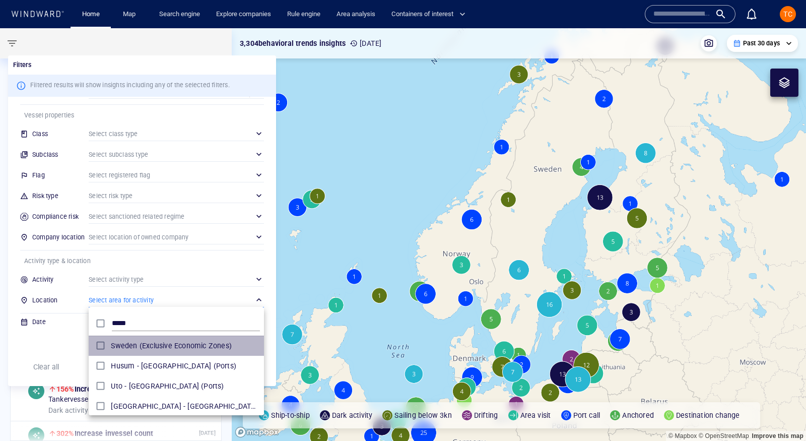
click at [160, 353] on div "Sweden (Exclusive Economic Zones)" at bounding box center [185, 345] width 149 height 16
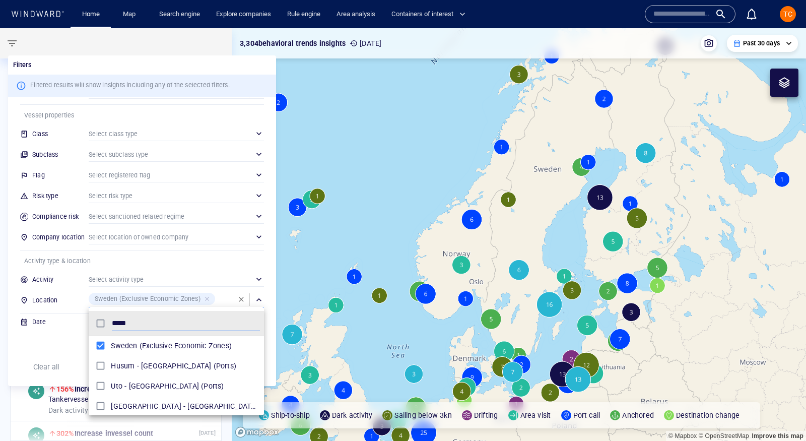
click at [516, 240] on div at bounding box center [403, 220] width 806 height 441
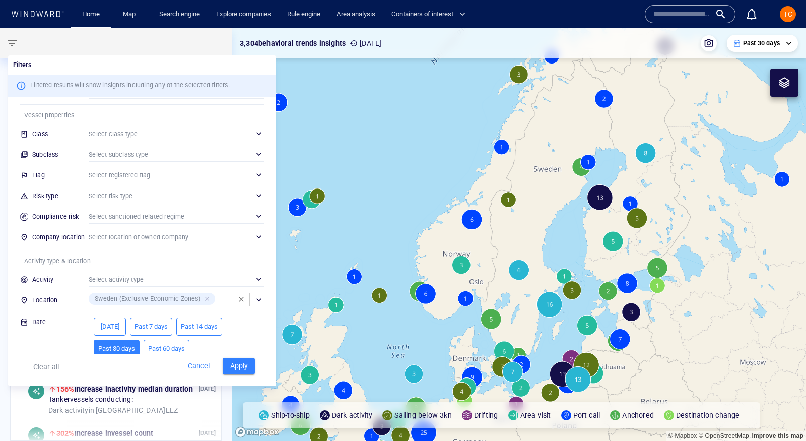
drag, startPoint x: 509, startPoint y: 248, endPoint x: 509, endPoint y: 155, distance: 93.1
click at [509, 155] on div at bounding box center [403, 220] width 806 height 441
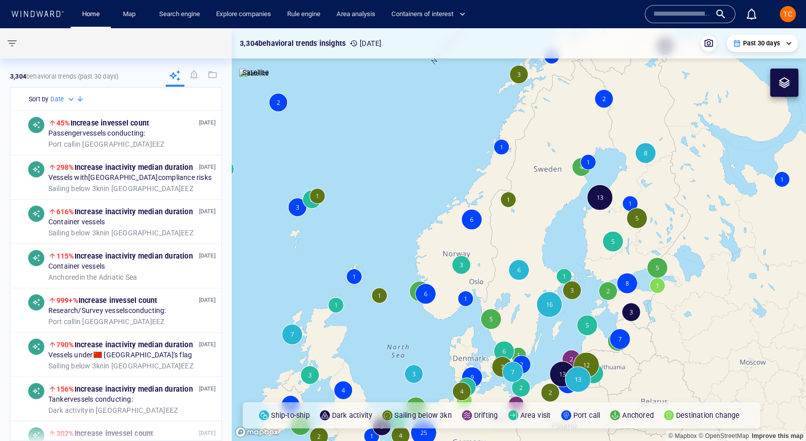
click at [76, 75] on p "3,304 behavioral trends (Past 30 days)" at bounding box center [64, 76] width 108 height 9
click at [15, 38] on span "button" at bounding box center [12, 43] width 12 height 12
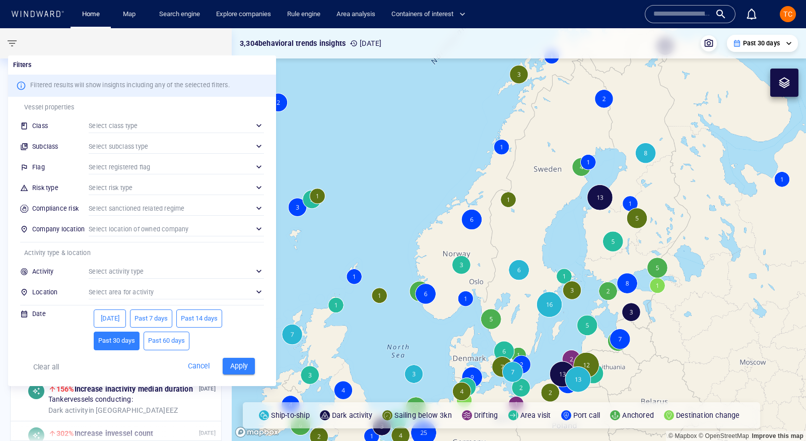
scroll to position [0, 0]
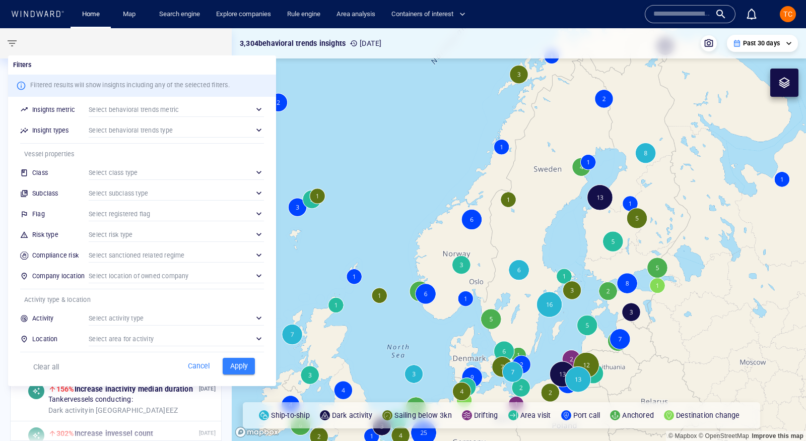
click at [114, 335] on div "​" at bounding box center [176, 338] width 175 height 15
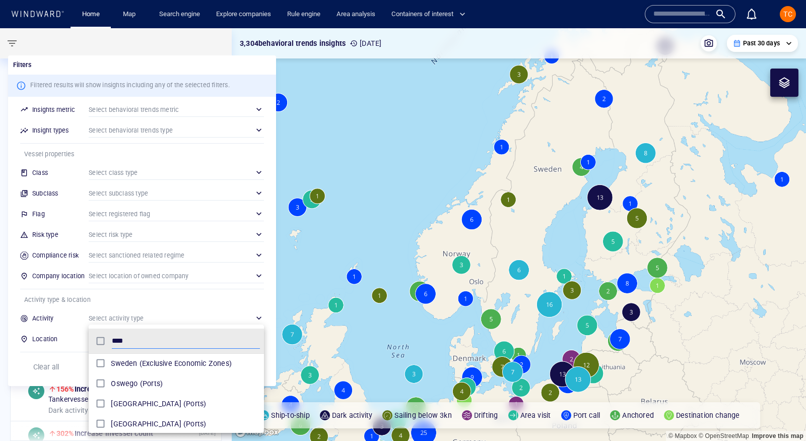
scroll to position [100, 175]
click at [154, 361] on span "Sweden (Exclusive Economic Zones)" at bounding box center [185, 363] width 149 height 12
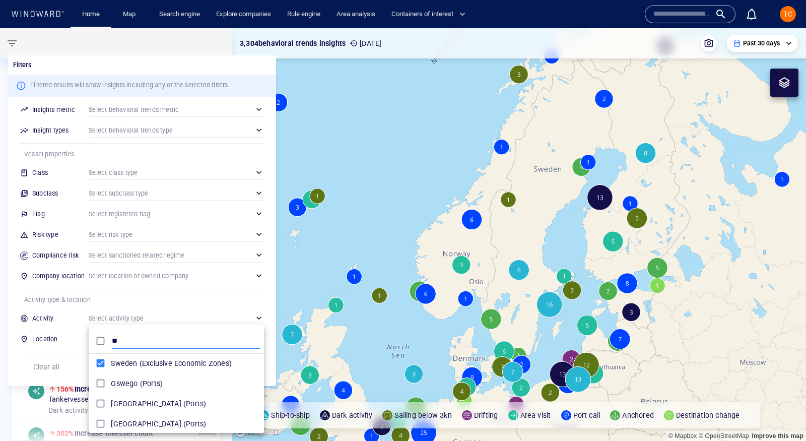
type input "*"
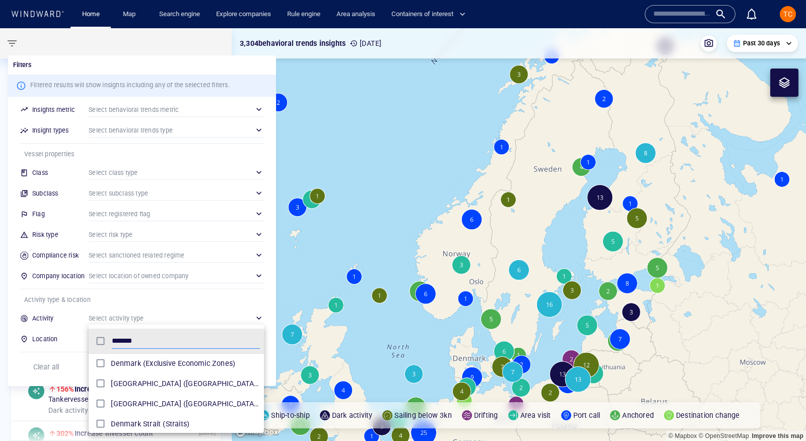
click at [118, 363] on span "Denmark (Exclusive Economic Zones)" at bounding box center [185, 363] width 149 height 12
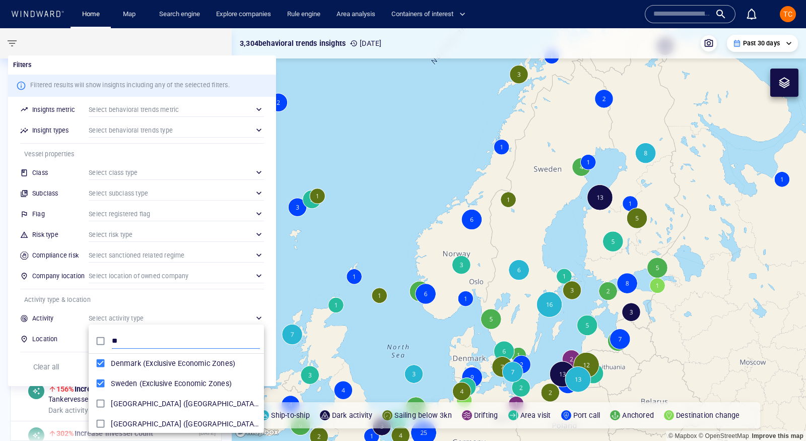
type input "*"
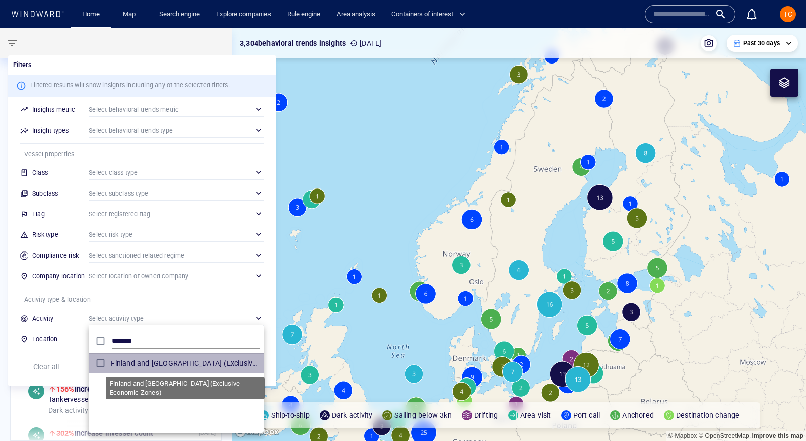
click at [125, 361] on span "Finland and Aland Islands (Exclusive Economic Zones)" at bounding box center [185, 363] width 149 height 12
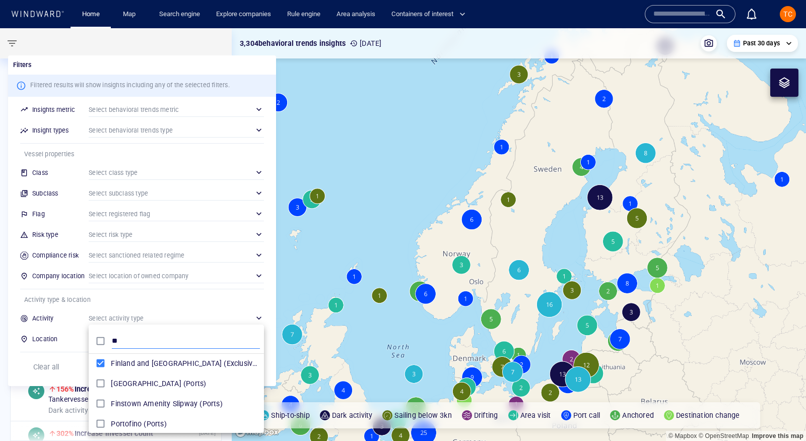
type input "*"
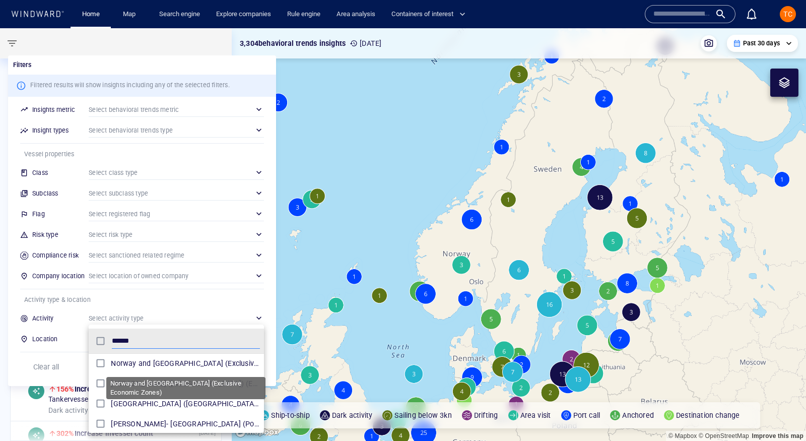
type input "******"
click at [121, 366] on span "Norway and Svalbard (Exclusive Economic Zones)" at bounding box center [185, 363] width 149 height 12
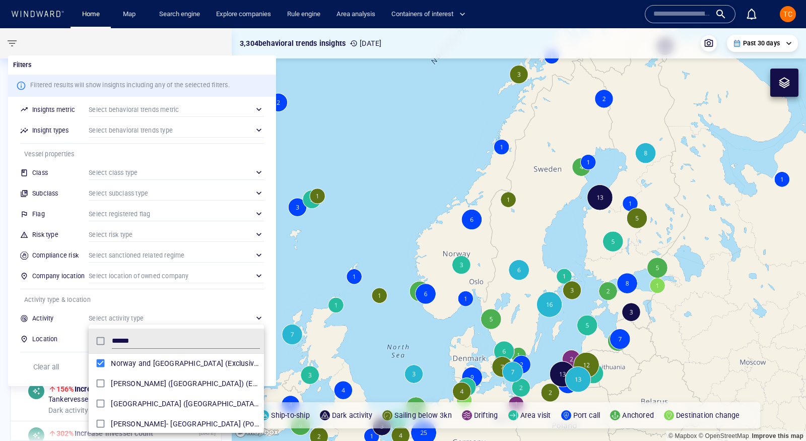
click at [195, 306] on div at bounding box center [403, 220] width 806 height 441
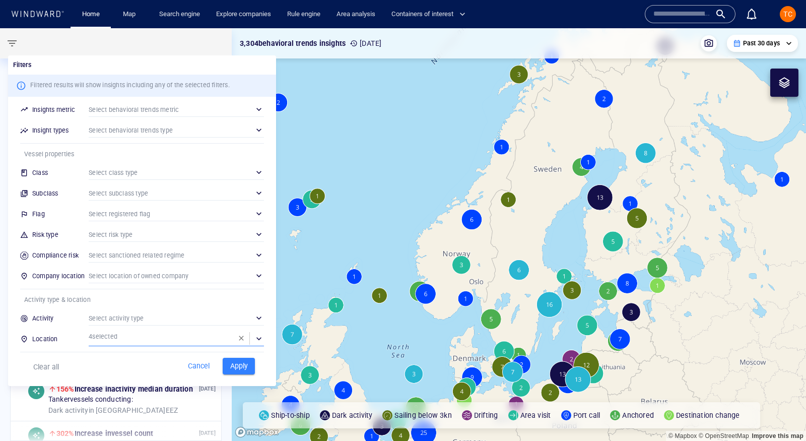
click at [241, 363] on span "Apply" at bounding box center [239, 365] width 22 height 13
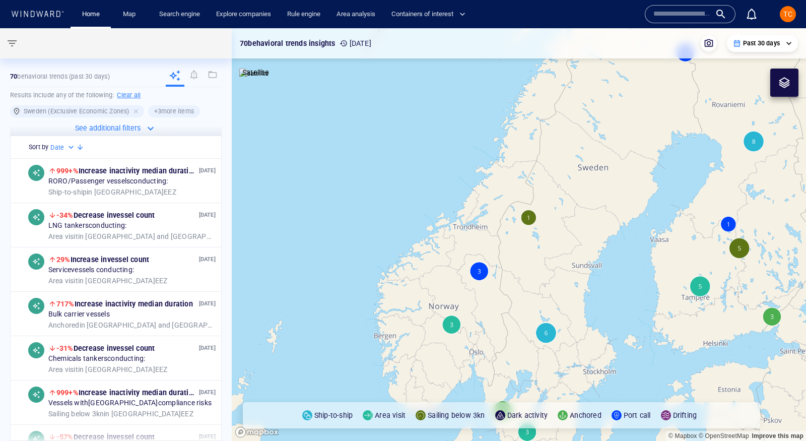
click at [771, 47] on p "Past 30 days" at bounding box center [761, 43] width 37 height 9
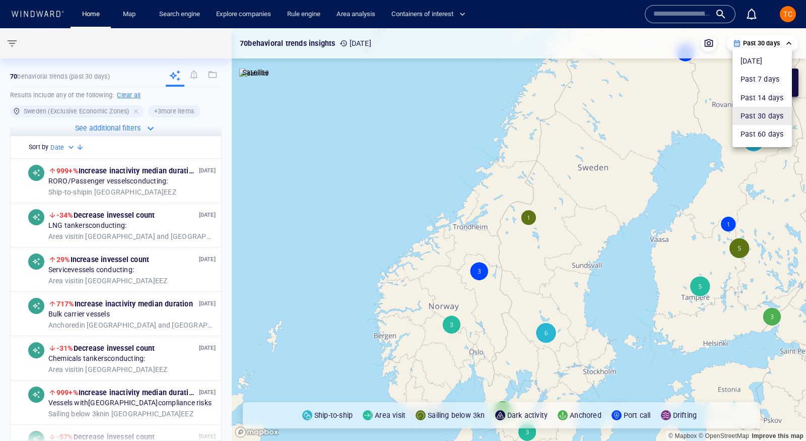
click at [752, 131] on li "Past 60 days" at bounding box center [761, 134] width 59 height 18
type input "**********"
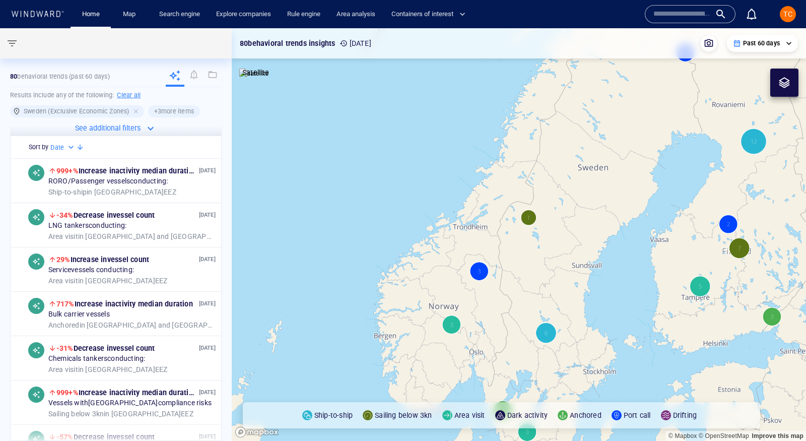
drag, startPoint x: 612, startPoint y: 207, endPoint x: 497, endPoint y: 145, distance: 130.7
click at [497, 145] on canvas "Map" at bounding box center [519, 234] width 574 height 413
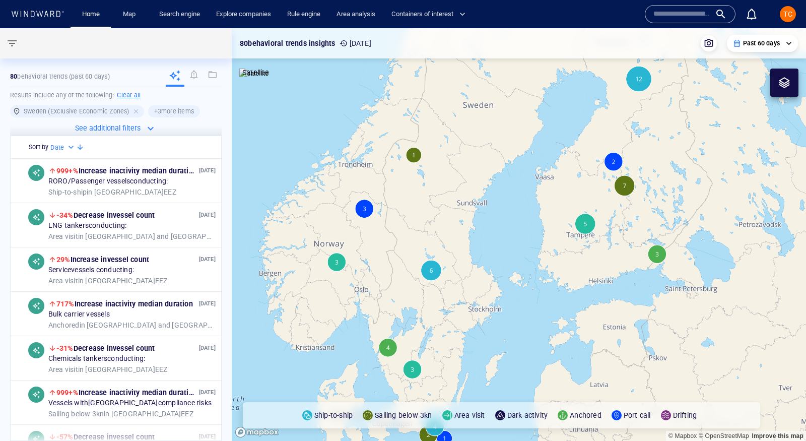
drag, startPoint x: 460, startPoint y: 150, endPoint x: 522, endPoint y: 117, distance: 70.5
click at [522, 117] on canvas "Map" at bounding box center [519, 234] width 574 height 413
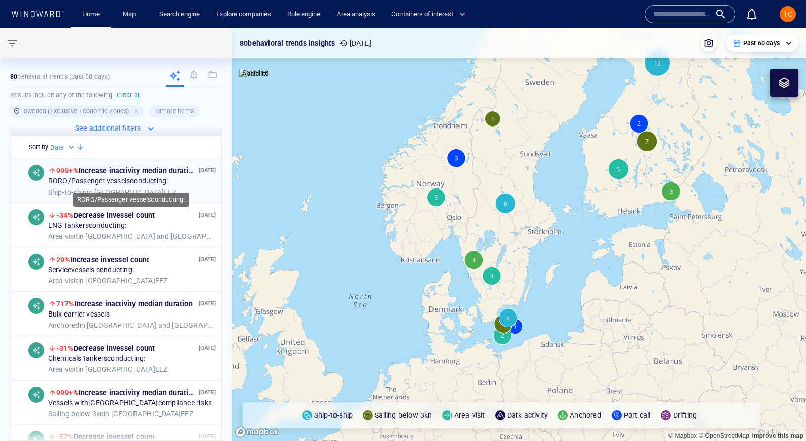
click at [127, 177] on span "RORO/Passenger vessels conducting:" at bounding box center [108, 181] width 120 height 9
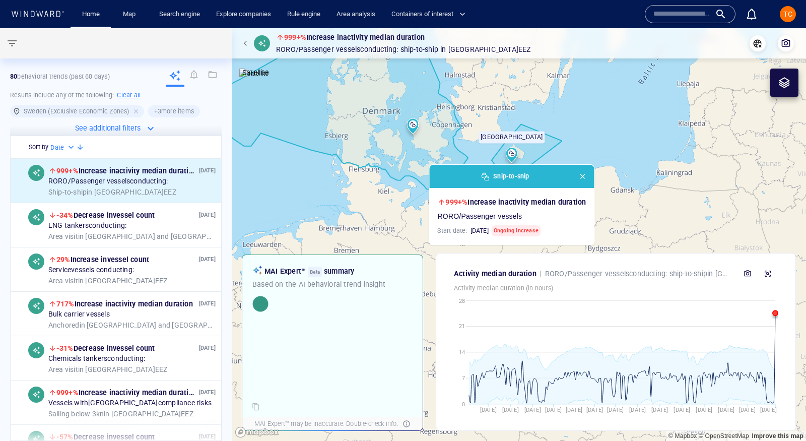
drag, startPoint x: 559, startPoint y: 154, endPoint x: 417, endPoint y: 110, distance: 148.6
click at [417, 110] on canvas "Map" at bounding box center [519, 234] width 574 height 413
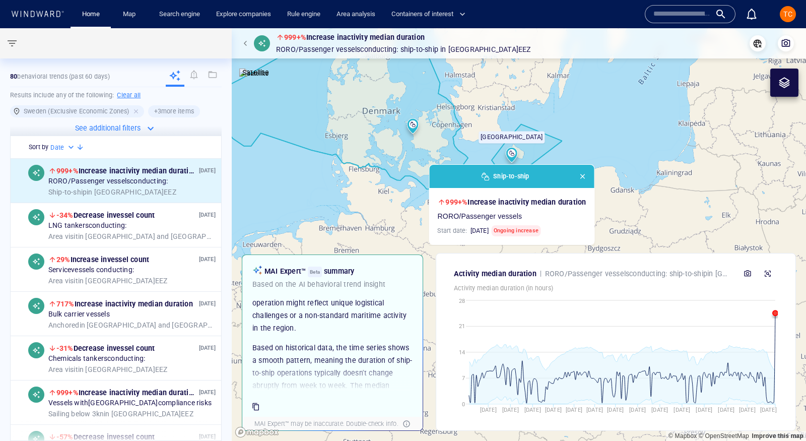
scroll to position [203, 0]
click at [582, 176] on span "button" at bounding box center [583, 176] width 8 height 8
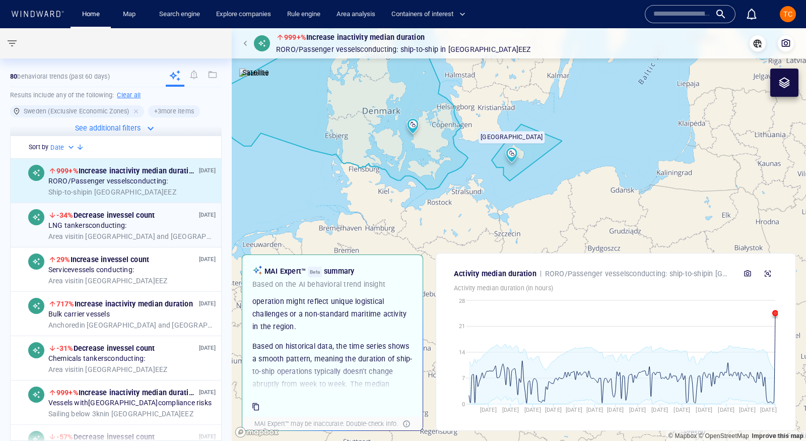
click at [106, 224] on span "LNG tankers conducting:" at bounding box center [87, 226] width 78 height 9
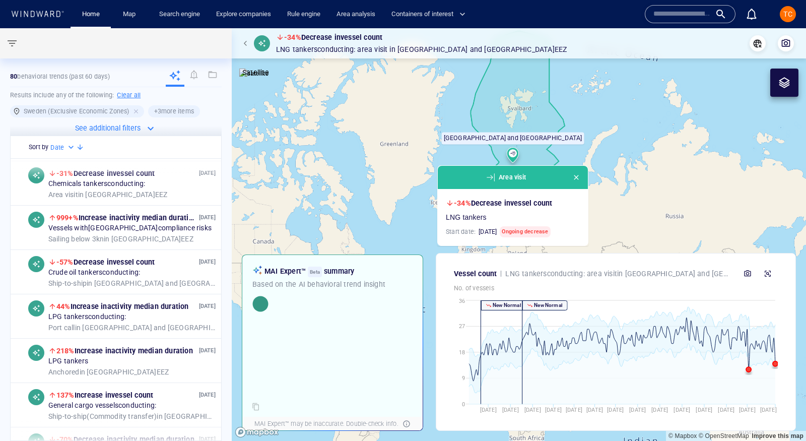
scroll to position [175, 0]
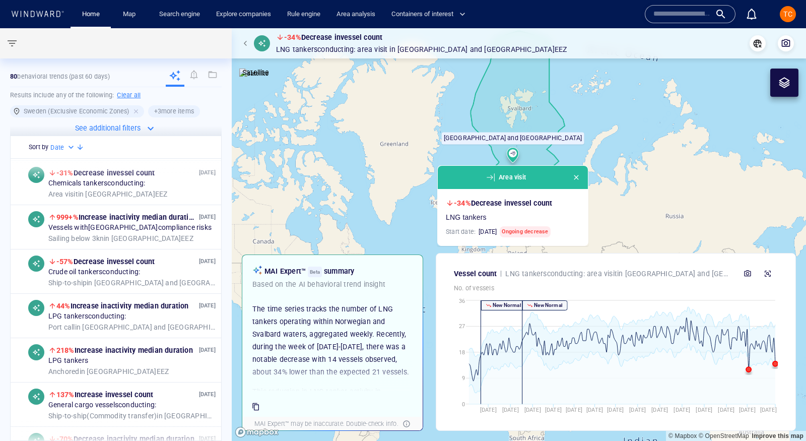
drag, startPoint x: 578, startPoint y: 176, endPoint x: 578, endPoint y: 189, distance: 12.6
click at [578, 176] on span "button" at bounding box center [576, 177] width 8 height 8
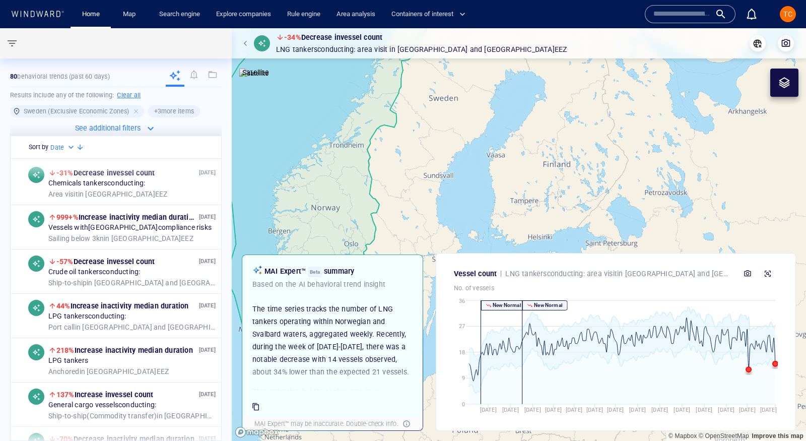
drag, startPoint x: 465, startPoint y: 195, endPoint x: 585, endPoint y: 140, distance: 131.8
click at [585, 140] on canvas "Map" at bounding box center [519, 234] width 574 height 413
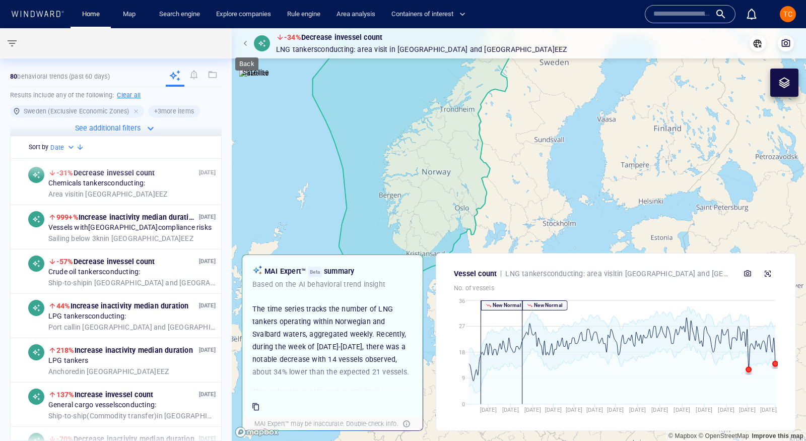
click at [247, 45] on span "button" at bounding box center [247, 43] width 6 height 6
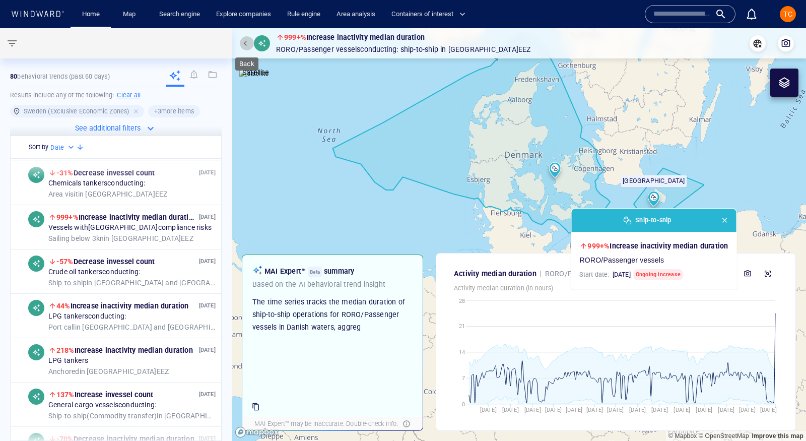
click at [249, 47] on button "button" at bounding box center [247, 43] width 14 height 14
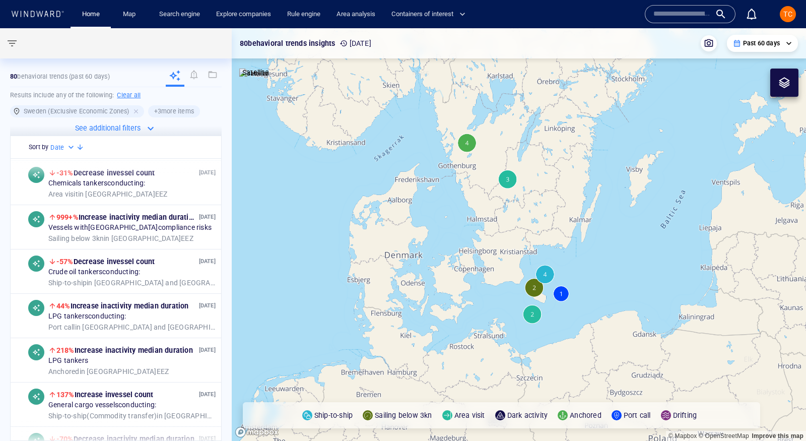
drag, startPoint x: 635, startPoint y: 154, endPoint x: 420, endPoint y: 274, distance: 246.1
click at [420, 275] on canvas "Map" at bounding box center [519, 234] width 574 height 413
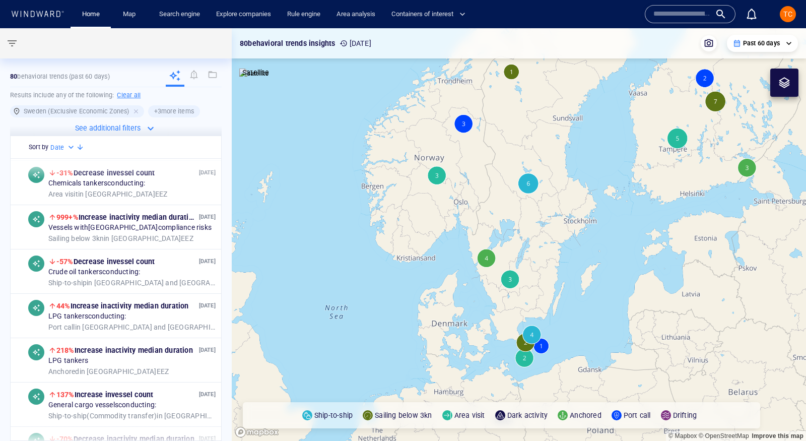
drag, startPoint x: 450, startPoint y: 172, endPoint x: 545, endPoint y: 221, distance: 106.5
click at [545, 221] on canvas "Map" at bounding box center [519, 234] width 574 height 413
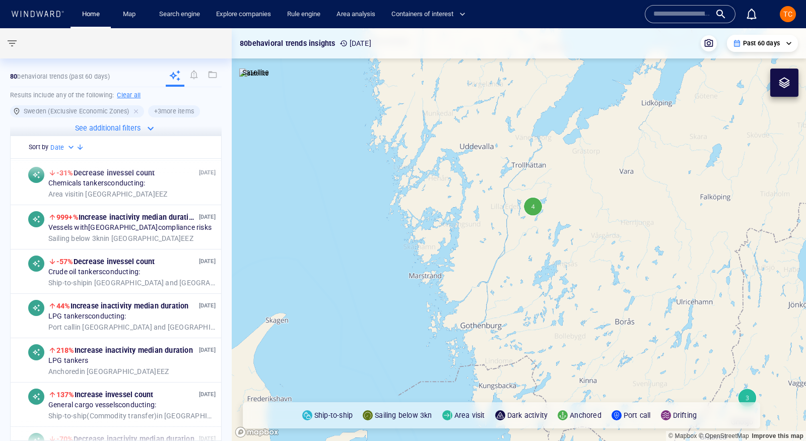
click at [535, 207] on canvas "Map" at bounding box center [519, 234] width 574 height 413
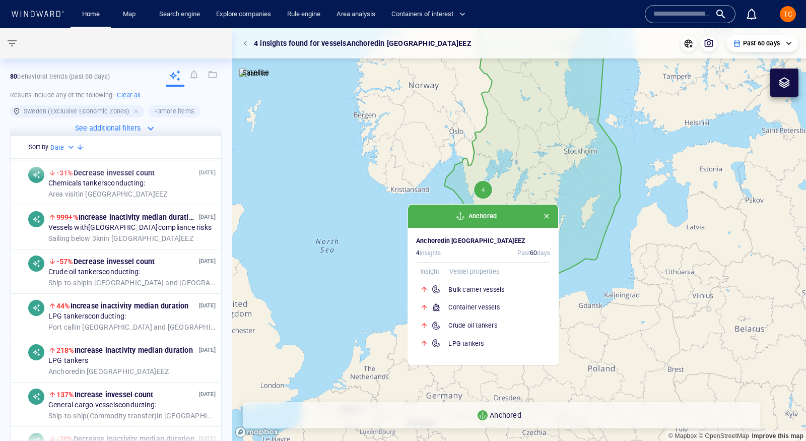
click at [502, 415] on p "Anchored" at bounding box center [505, 415] width 32 height 12
click at [479, 215] on span "Anchored" at bounding box center [482, 216] width 29 height 10
click at [457, 278] on div "Insight Vessel properties Bulk carrier vessels Container vessels Crude oil tank…" at bounding box center [483, 309] width 134 height 86
click at [455, 287] on h6 "Bulk carrier vessels" at bounding box center [499, 289] width 102 height 10
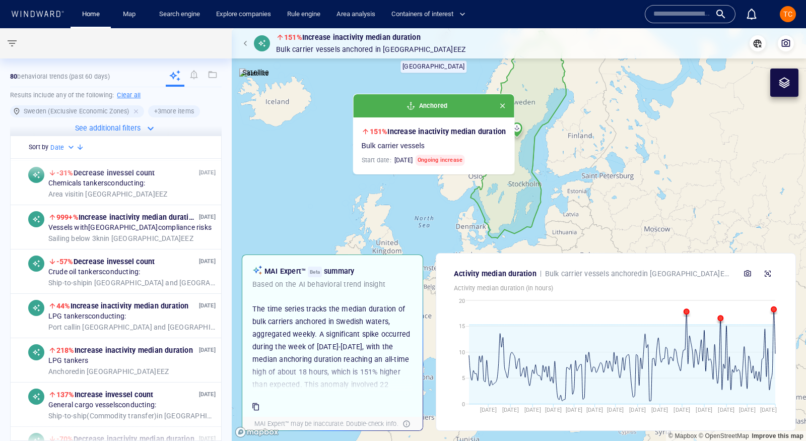
drag, startPoint x: 379, startPoint y: 184, endPoint x: 296, endPoint y: 138, distance: 94.6
click at [296, 138] on canvas "Map" at bounding box center [519, 234] width 574 height 413
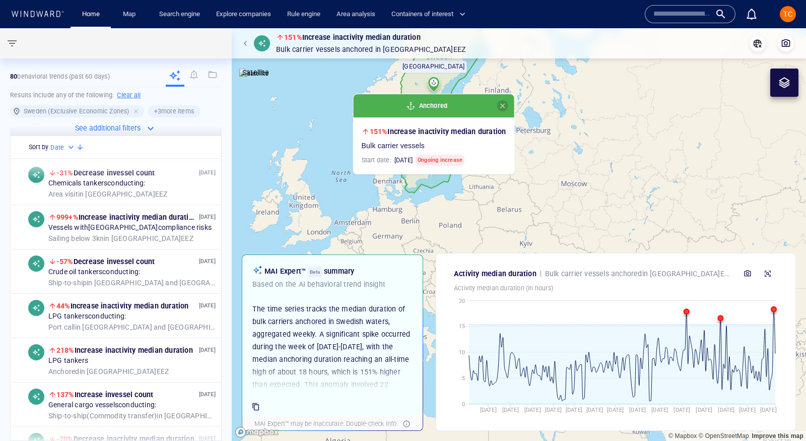
click at [503, 107] on span "button" at bounding box center [502, 106] width 8 height 8
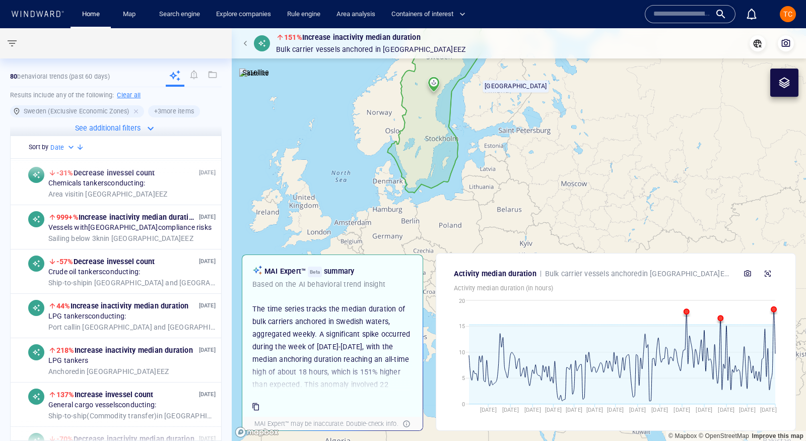
drag, startPoint x: 479, startPoint y: 131, endPoint x: 561, endPoint y: 151, distance: 84.4
click at [561, 151] on canvas "Map" at bounding box center [519, 234] width 574 height 413
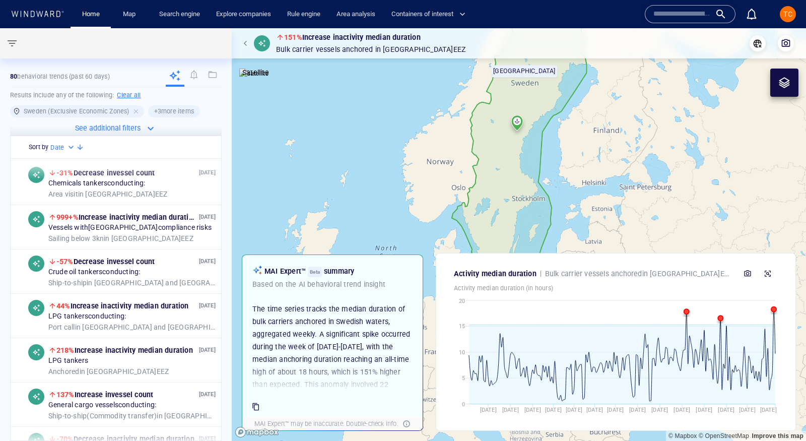
drag, startPoint x: 520, startPoint y: 122, endPoint x: 527, endPoint y: 131, distance: 11.8
click at [527, 131] on canvas "Map" at bounding box center [519, 234] width 574 height 413
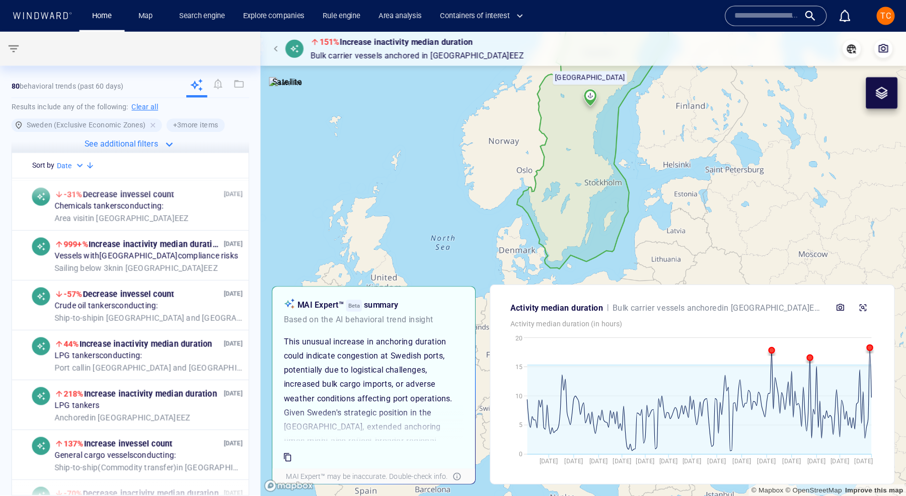
scroll to position [305, 0]
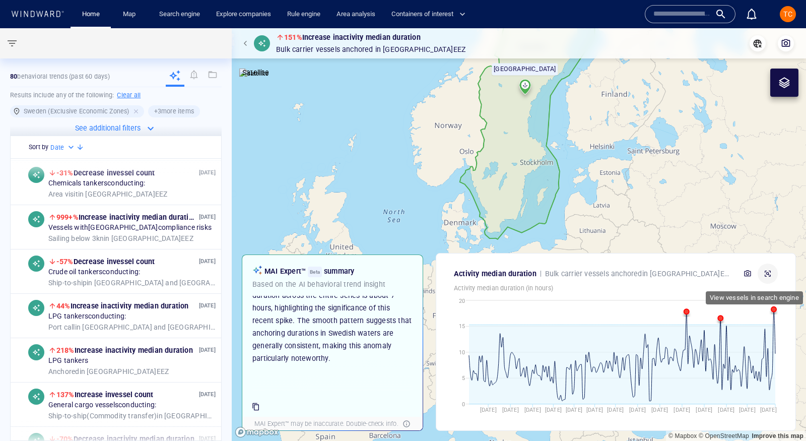
click at [768, 273] on icon "button" at bounding box center [767, 273] width 8 height 8
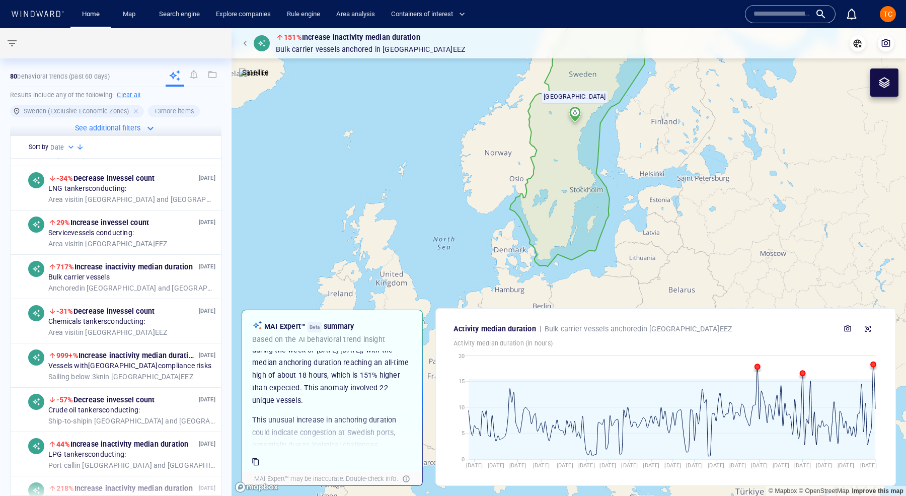
scroll to position [0, 0]
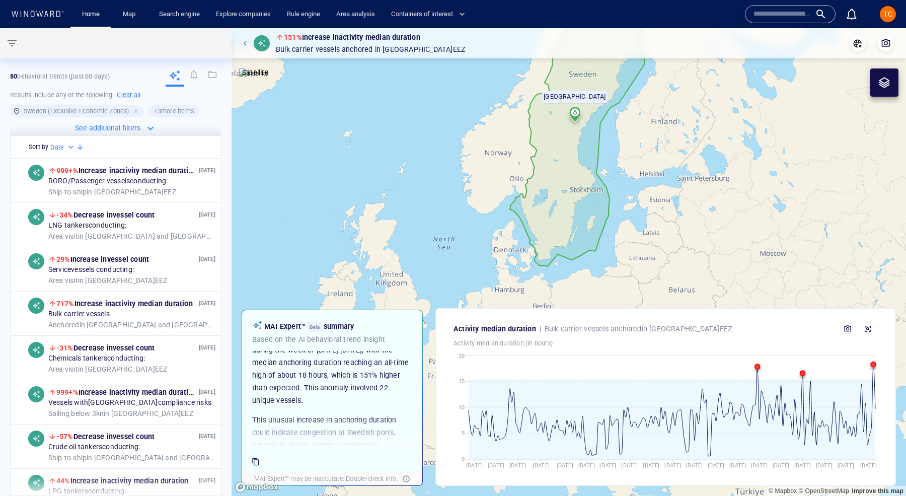
click at [12, 43] on span "button" at bounding box center [12, 43] width 12 height 12
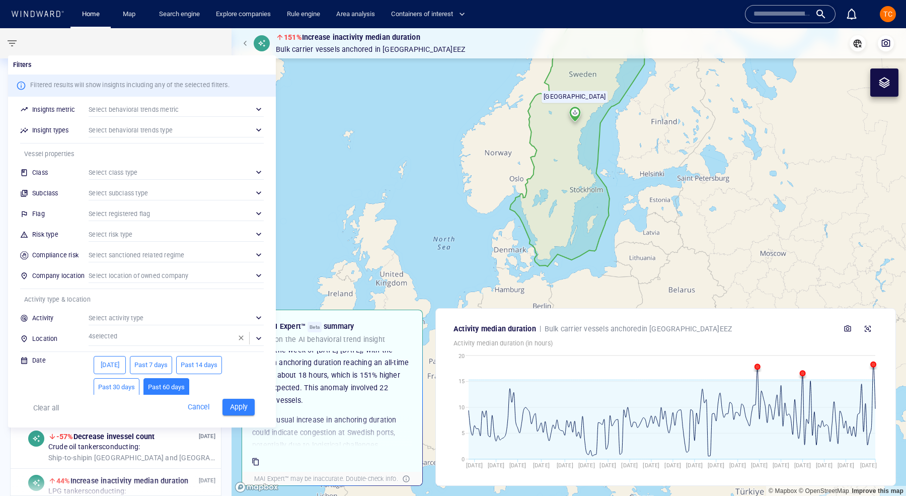
click at [152, 234] on div "​" at bounding box center [176, 234] width 175 height 15
click at [140, 151] on div at bounding box center [453, 248] width 906 height 496
click at [115, 232] on div "​" at bounding box center [176, 234] width 175 height 15
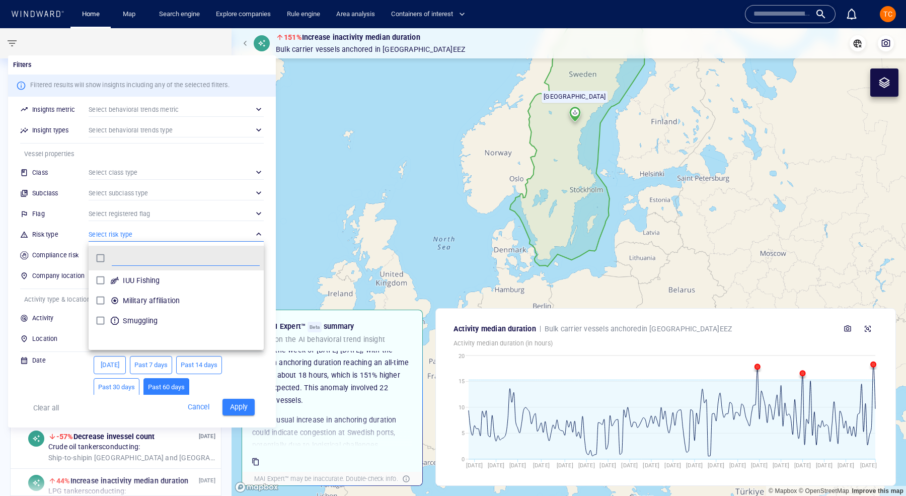
click at [115, 233] on div at bounding box center [453, 248] width 906 height 496
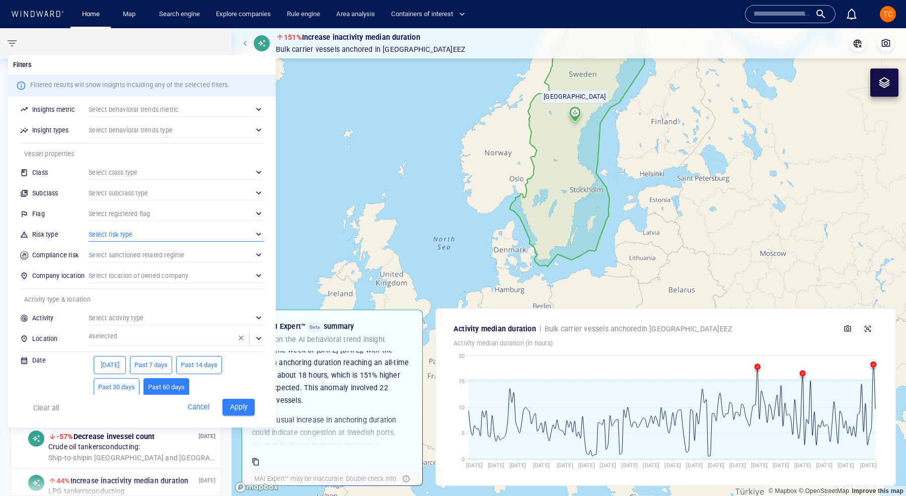
scroll to position [6, 0]
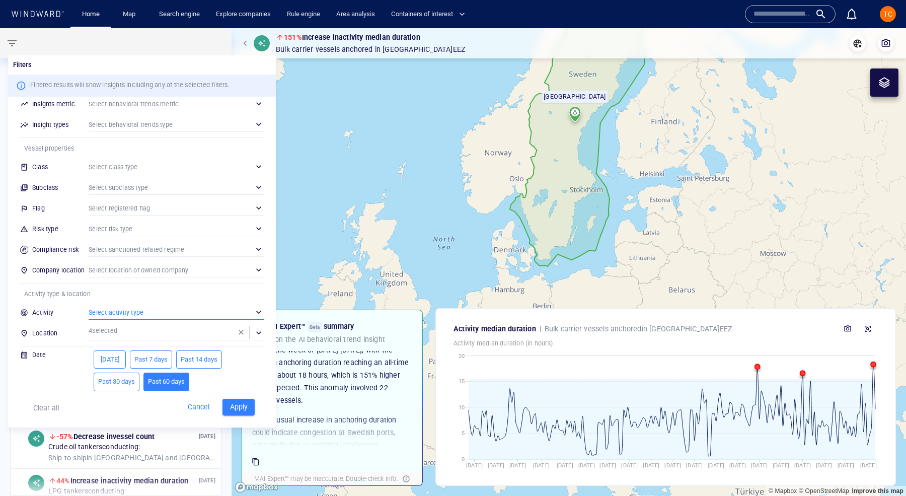
click at [133, 314] on div "​" at bounding box center [176, 312] width 175 height 15
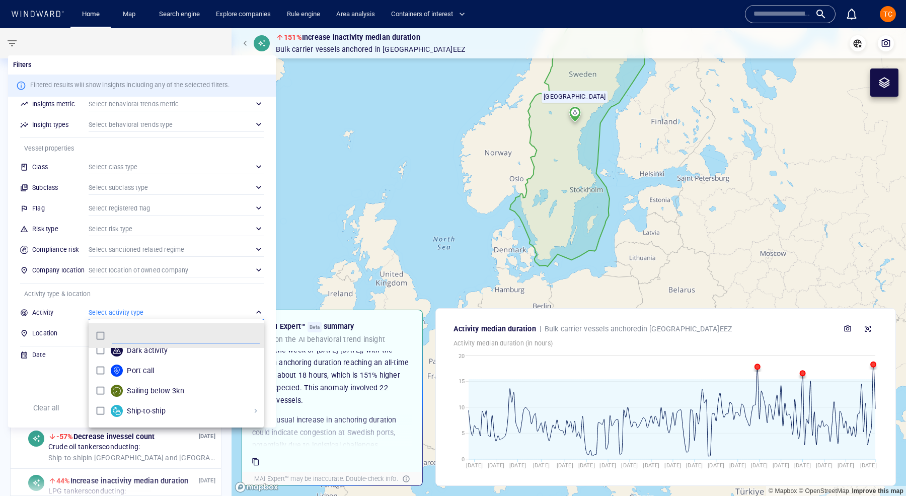
scroll to position [9, 0]
click at [117, 353] on div "grid" at bounding box center [117, 349] width 12 height 12
click at [112, 371] on div "grid" at bounding box center [117, 373] width 12 height 12
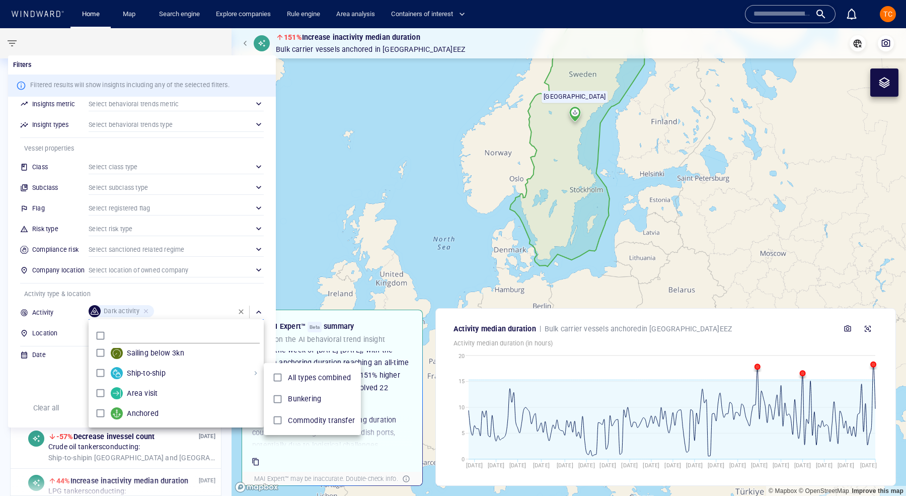
click at [102, 391] on div at bounding box center [453, 248] width 906 height 496
click at [99, 391] on div at bounding box center [453, 248] width 906 height 496
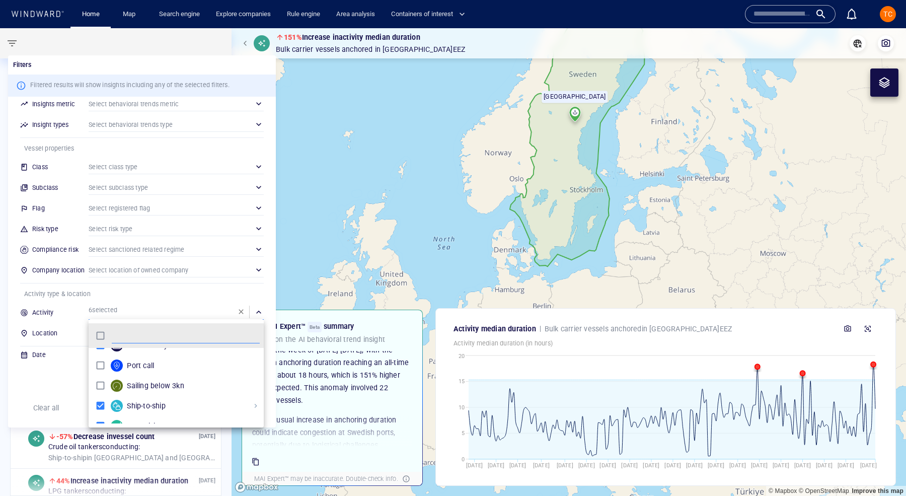
scroll to position [0, 0]
click at [265, 69] on div at bounding box center [453, 248] width 906 height 496
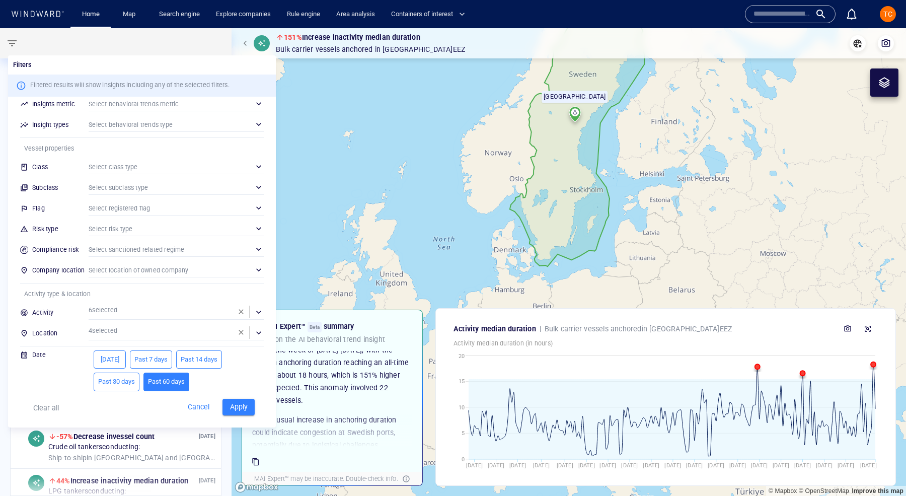
click at [234, 396] on div "Apply" at bounding box center [239, 407] width 40 height 25
click at [234, 413] on button "Apply" at bounding box center [239, 407] width 32 height 17
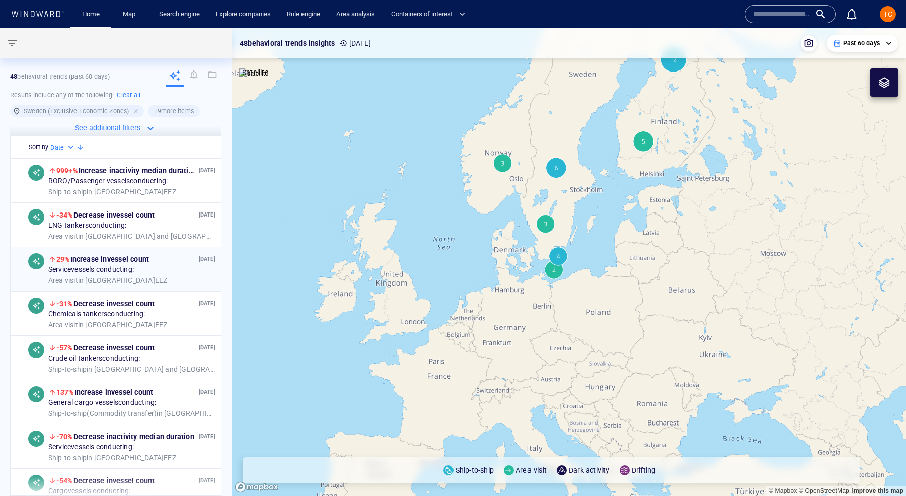
scroll to position [19, 0]
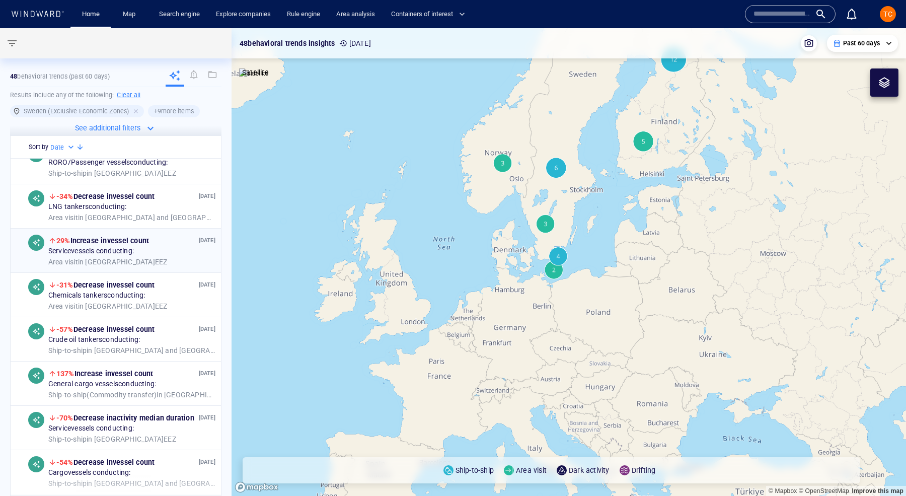
click at [154, 254] on div "Service vessels conducting:" at bounding box center [131, 251] width 167 height 9
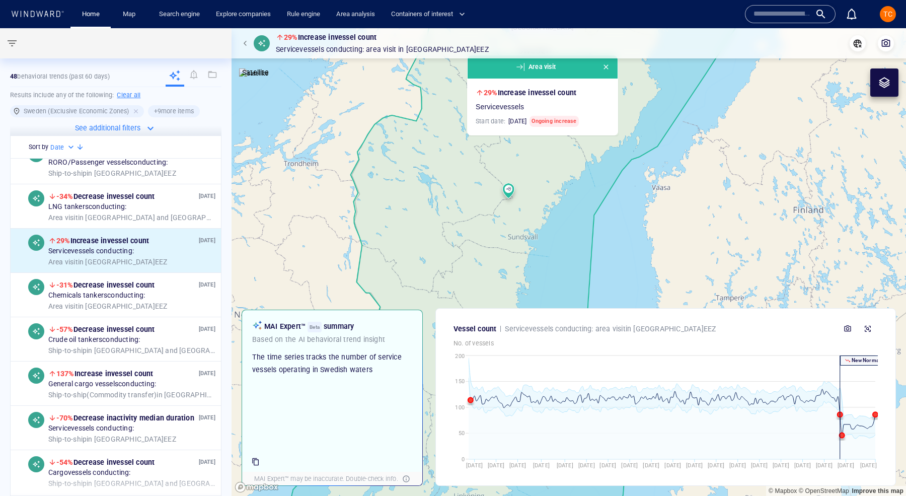
drag, startPoint x: 583, startPoint y: 162, endPoint x: 618, endPoint y: 15, distance: 150.7
click at [618, 15] on div "**********" at bounding box center [453, 248] width 906 height 496
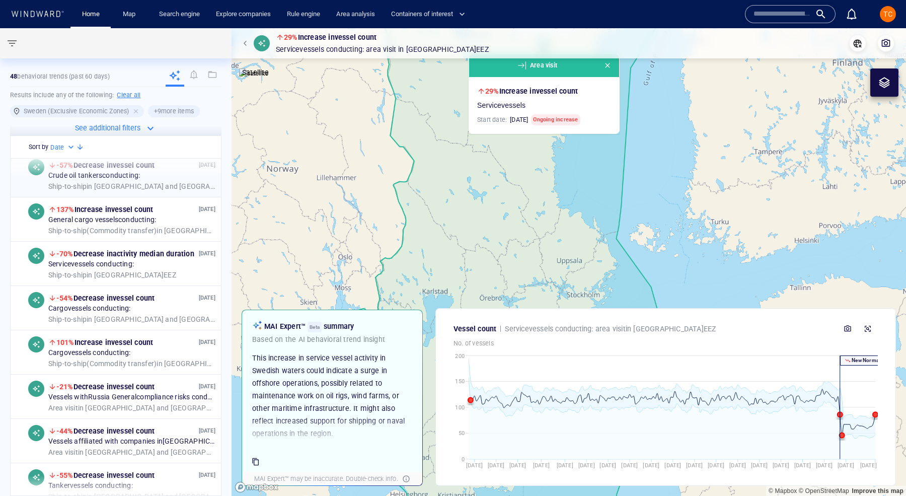
scroll to position [184, 0]
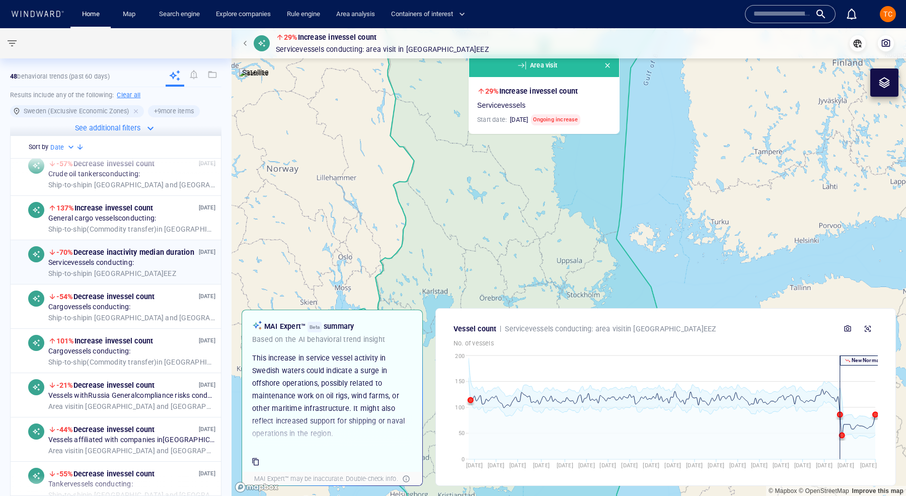
click at [120, 262] on span "Service vessels conducting:" at bounding box center [91, 263] width 86 height 9
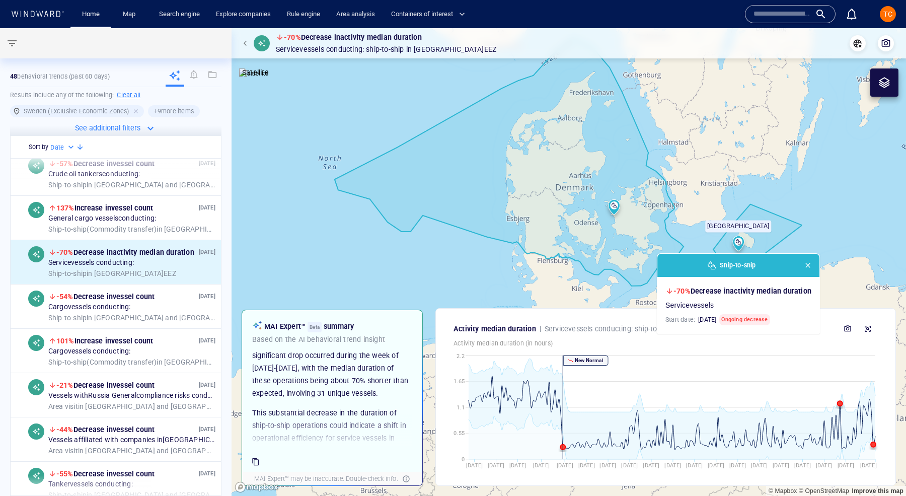
scroll to position [43, 0]
click at [805, 332] on icon "button" at bounding box center [868, 329] width 8 height 8
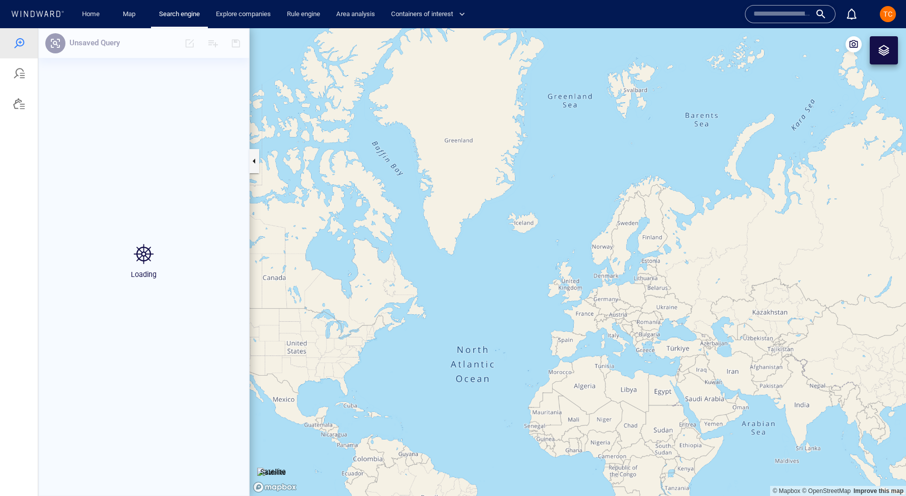
drag, startPoint x: 697, startPoint y: 134, endPoint x: 577, endPoint y: 239, distance: 159.5
click at [577, 239] on canvas "Map" at bounding box center [578, 262] width 657 height 468
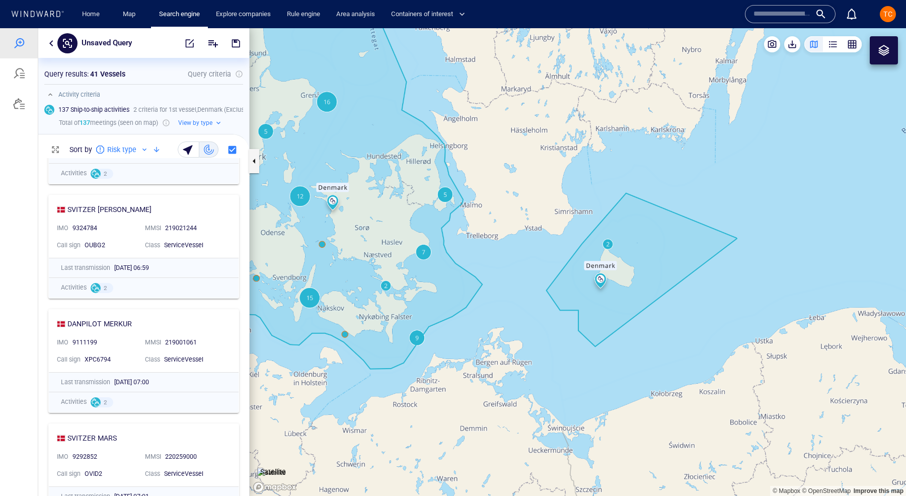
scroll to position [210, 0]
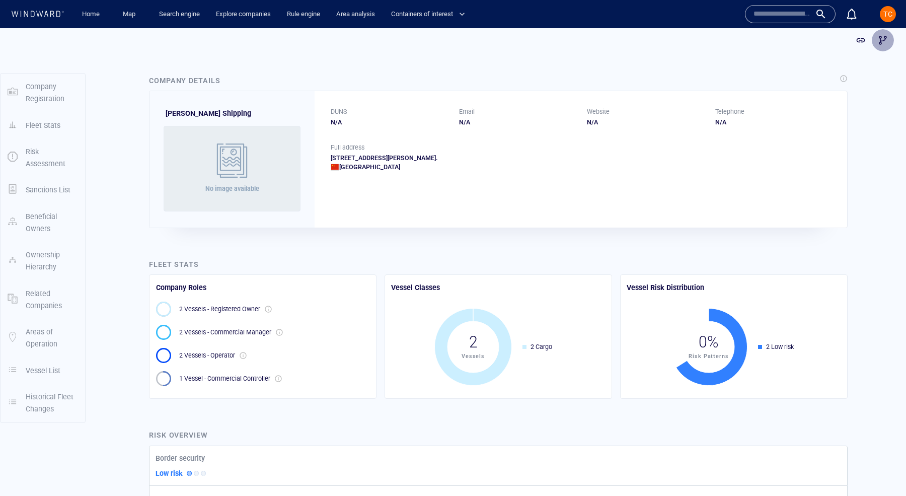
click at [890, 47] on button "button" at bounding box center [883, 40] width 22 height 22
click at [289, 67] on div "Company Details Ningbo Yipeng Shipping No image available DUNS N/A Email N/A We…" at bounding box center [498, 151] width 715 height 170
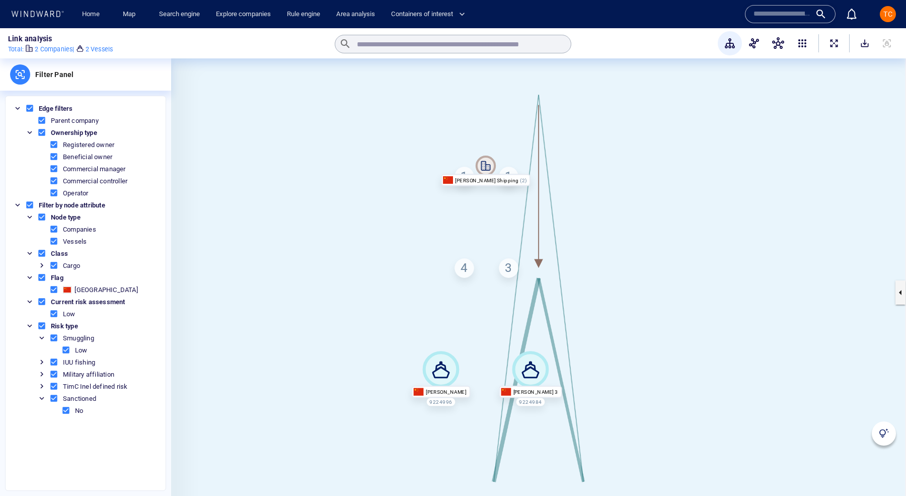
drag, startPoint x: 641, startPoint y: 311, endPoint x: 589, endPoint y: 199, distance: 123.6
click at [589, 199] on canvas at bounding box center [538, 292] width 735 height 468
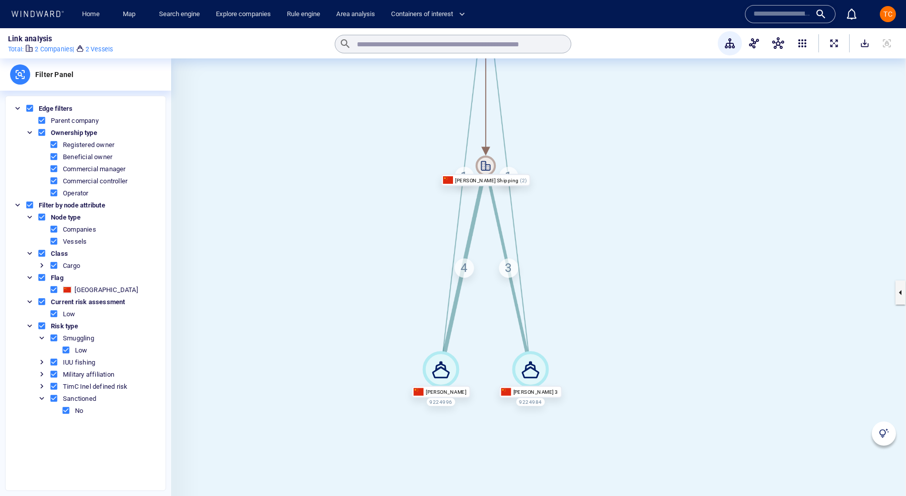
click at [509, 266] on div "3" at bounding box center [508, 268] width 19 height 19
click at [461, 271] on div "4" at bounding box center [464, 268] width 19 height 19
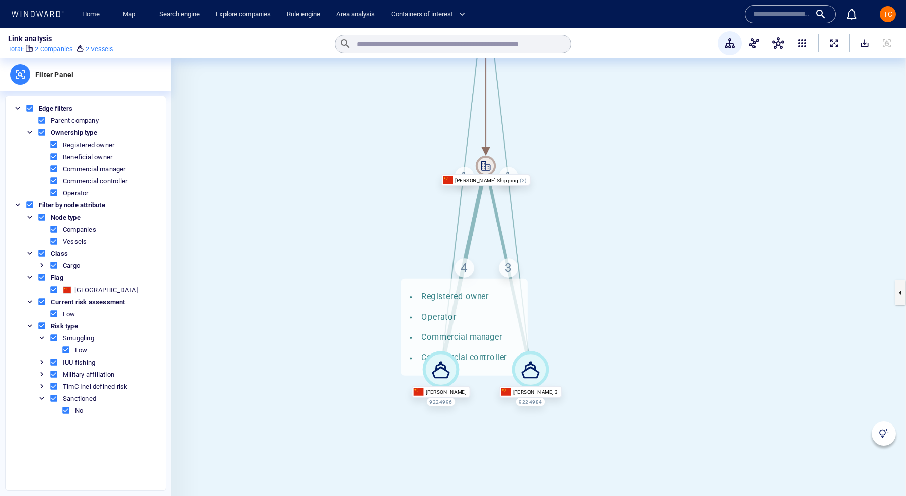
click at [553, 183] on canvas at bounding box center [538, 292] width 735 height 468
click at [487, 171] on icon at bounding box center [486, 166] width 20 height 20
click at [485, 180] on div "Ningbo Yipeng Shipping" at bounding box center [486, 180] width 90 height 12
click at [485, 165] on icon at bounding box center [486, 166] width 10 height 10
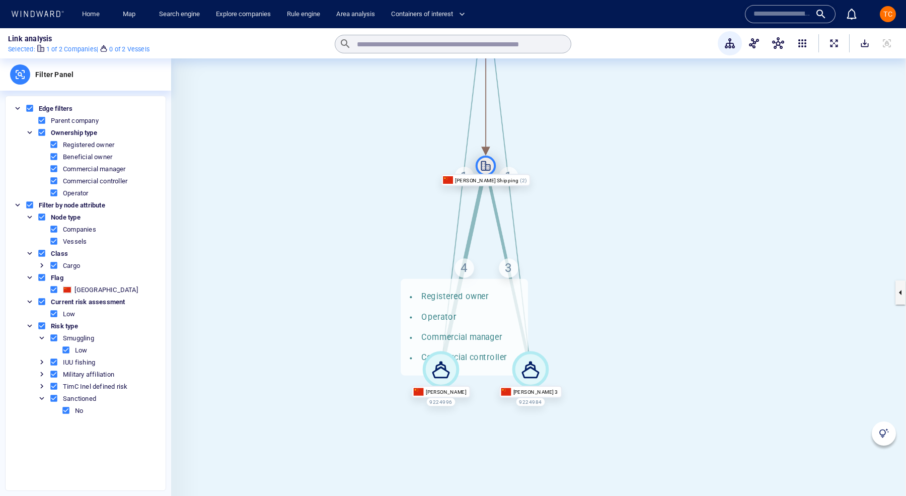
click at [485, 165] on icon at bounding box center [486, 166] width 10 height 10
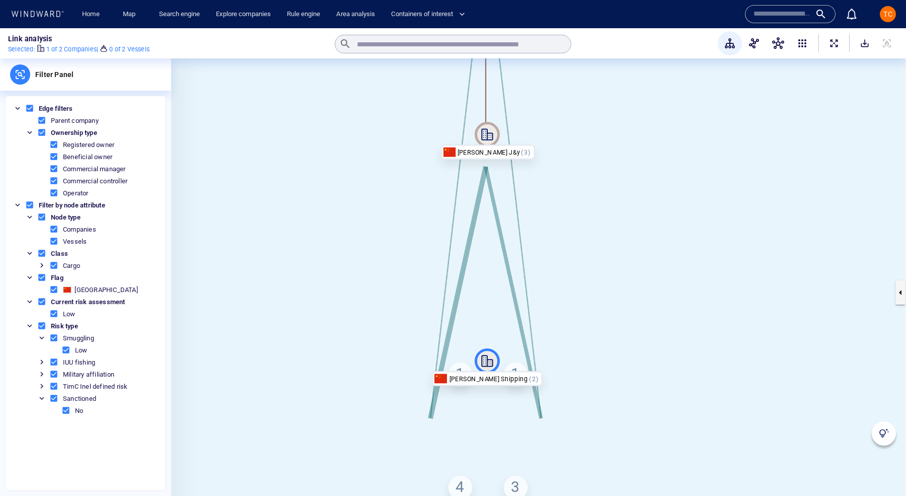
drag, startPoint x: 568, startPoint y: 155, endPoint x: 570, endPoint y: 349, distance: 194.4
click at [570, 349] on canvas at bounding box center [538, 292] width 735 height 468
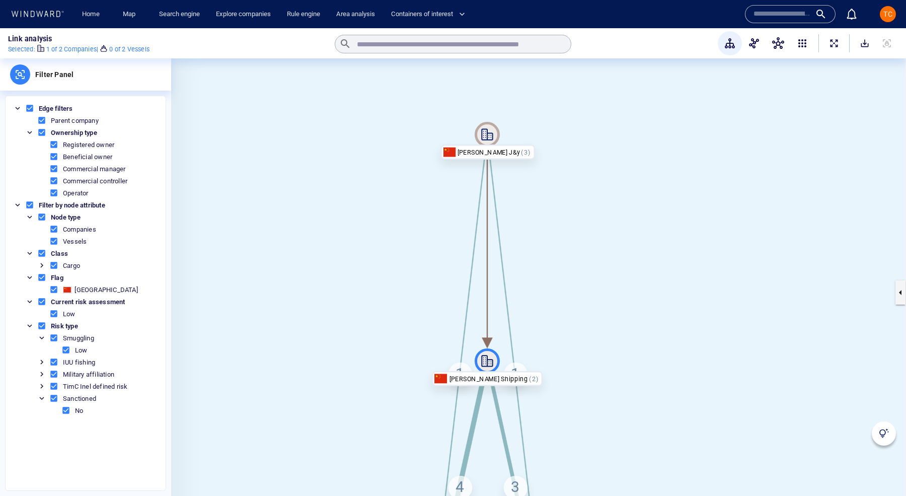
click at [532, 374] on div "Ningbo Yipeng Shipping" at bounding box center [487, 378] width 111 height 15
click at [532, 380] on div "Ningbo Yipeng Shipping" at bounding box center [487, 378] width 111 height 15
click at [491, 359] on icon at bounding box center [487, 361] width 12 height 12
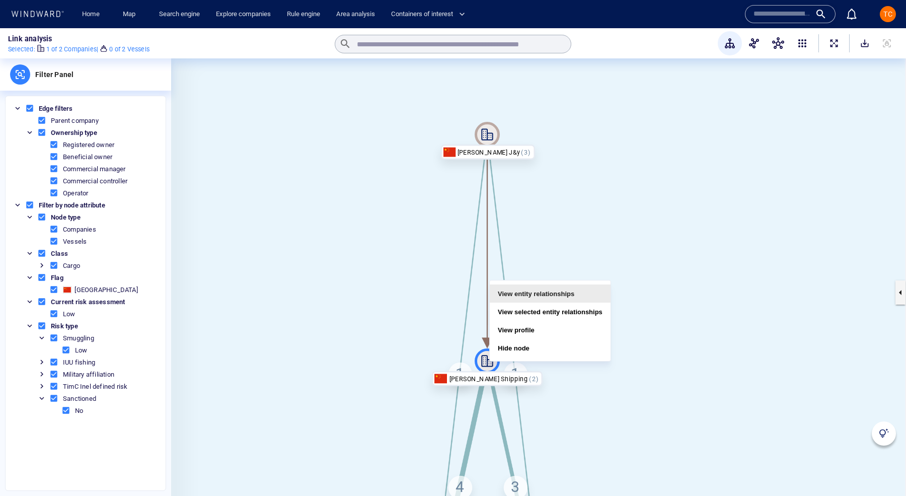
click at [551, 297] on button "View entity relationships" at bounding box center [550, 293] width 121 height 18
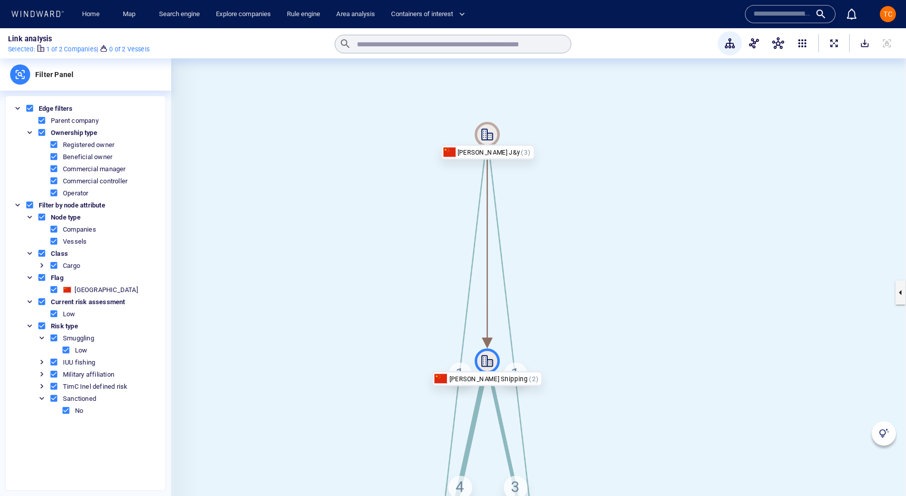
click at [530, 219] on canvas at bounding box center [538, 292] width 735 height 468
click at [493, 134] on icon at bounding box center [487, 134] width 12 height 12
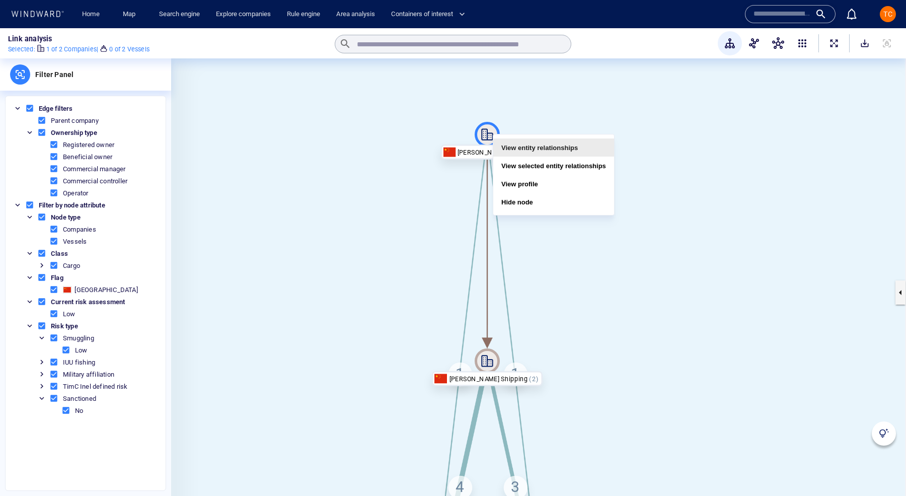
click at [530, 148] on button "View entity relationships" at bounding box center [553, 147] width 121 height 18
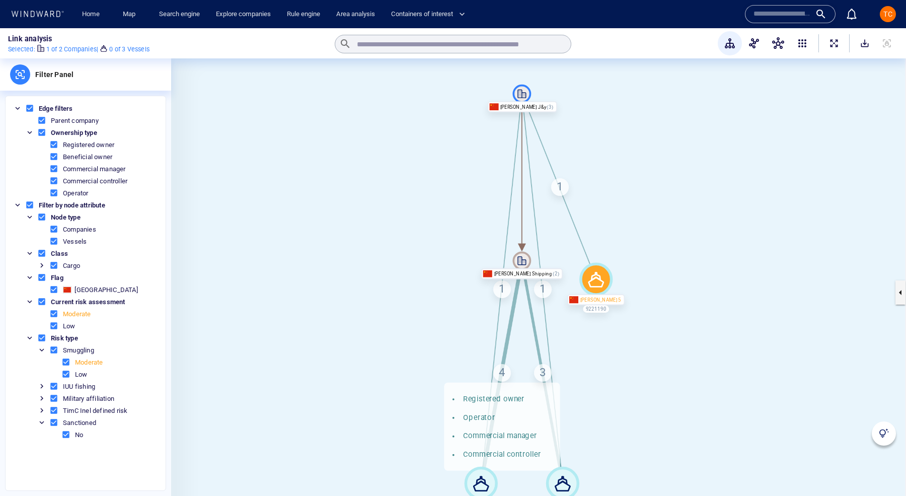
click at [593, 281] on icon at bounding box center [596, 279] width 33 height 33
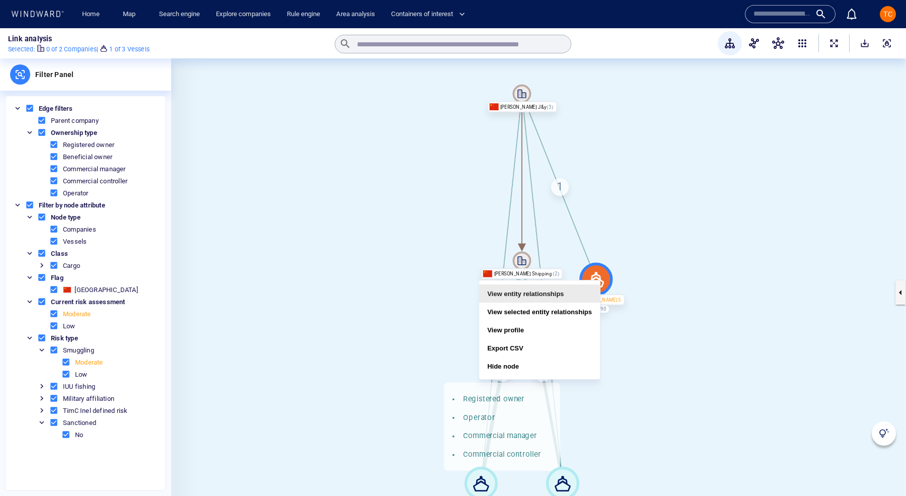
click at [559, 295] on button "View entity relationships" at bounding box center [539, 293] width 121 height 18
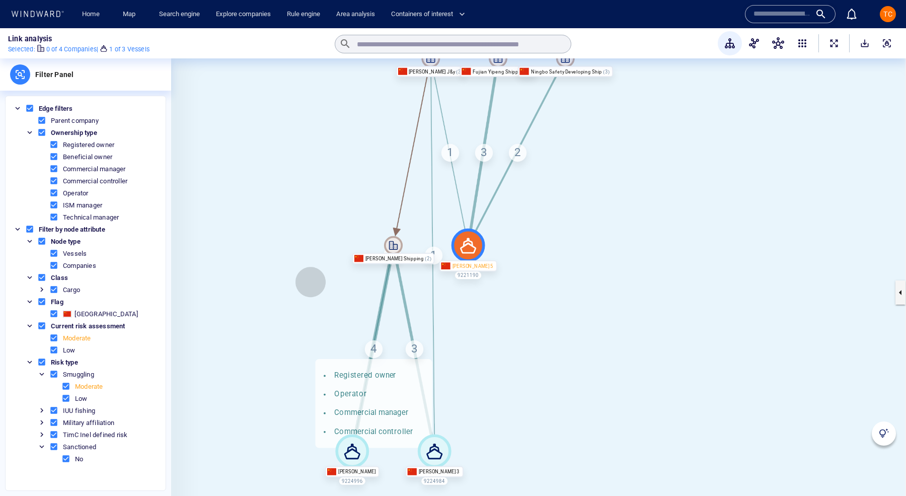
drag, startPoint x: 366, startPoint y: 388, endPoint x: 311, endPoint y: 282, distance: 119.1
click at [311, 282] on canvas at bounding box center [538, 292] width 735 height 468
click at [410, 260] on div "Ningbo Yipeng Shipping" at bounding box center [393, 258] width 82 height 11
click at [471, 242] on icon at bounding box center [468, 246] width 16 height 16
click at [579, 179] on canvas at bounding box center [538, 292] width 735 height 468
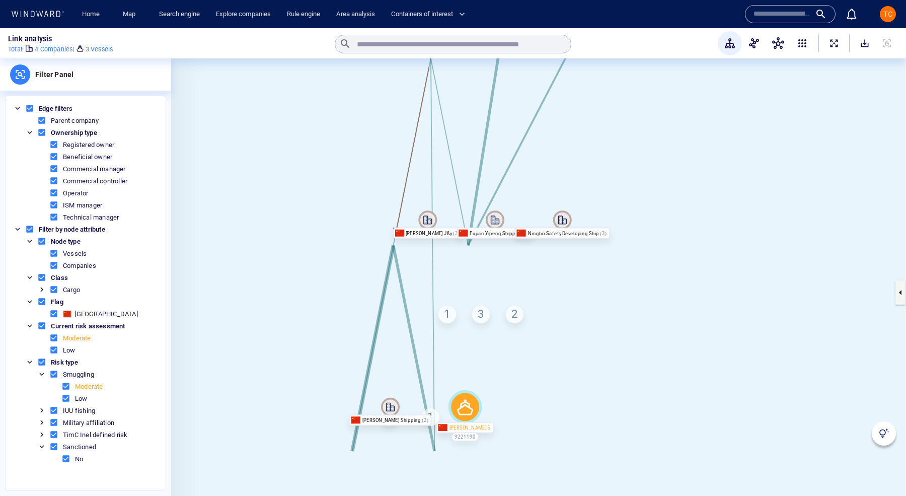
drag, startPoint x: 569, startPoint y: 125, endPoint x: 566, endPoint y: 287, distance: 161.7
click at [566, 287] on canvas at bounding box center [538, 292] width 735 height 468
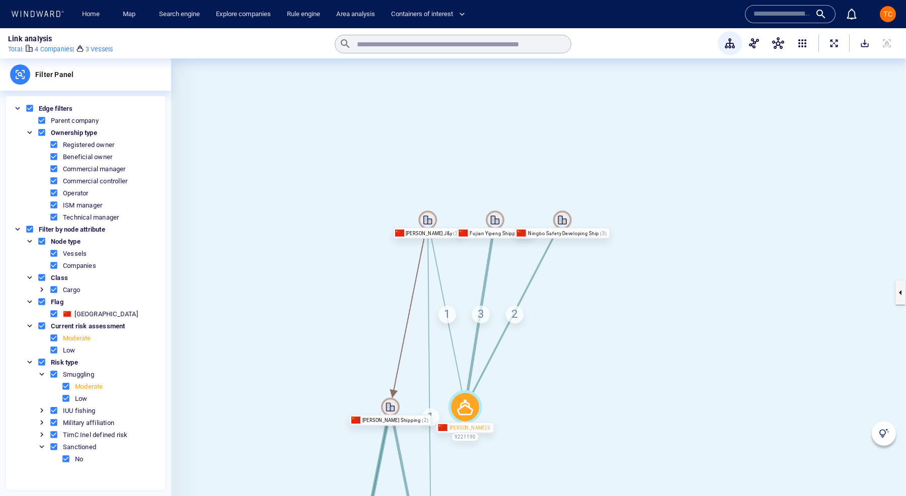
click at [495, 222] on icon at bounding box center [495, 219] width 9 height 9
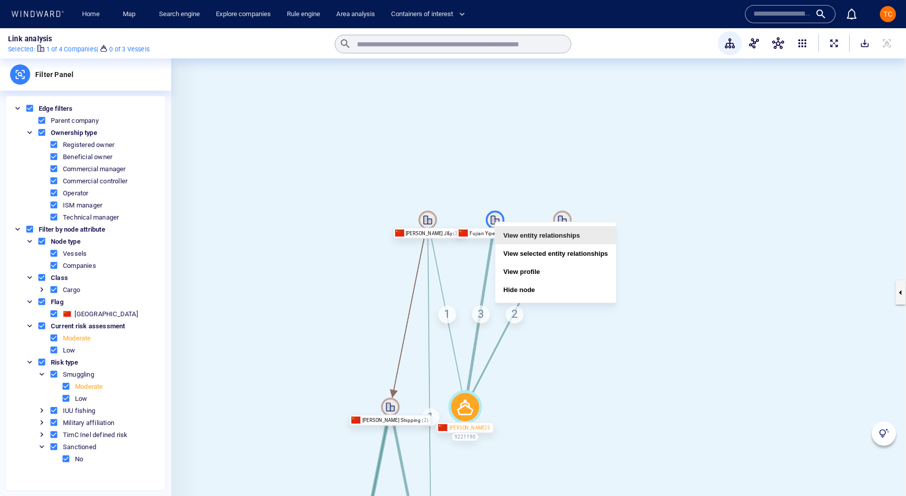
click at [531, 239] on button "View entity relationships" at bounding box center [555, 235] width 121 height 18
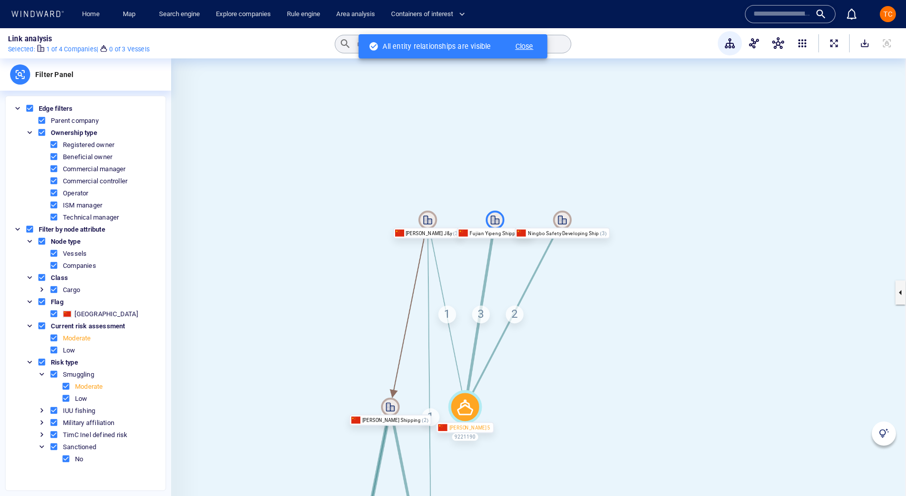
click at [563, 223] on icon at bounding box center [562, 219] width 19 height 19
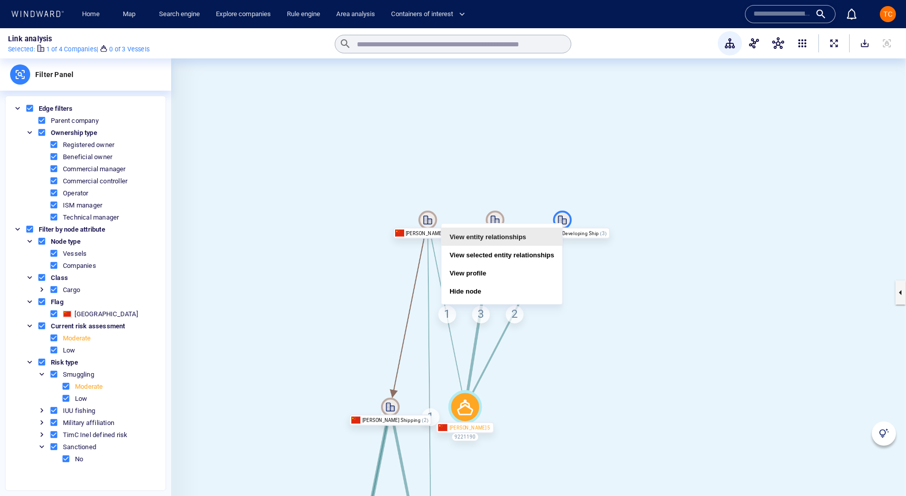
click at [535, 231] on button "View entity relationships" at bounding box center [502, 237] width 121 height 18
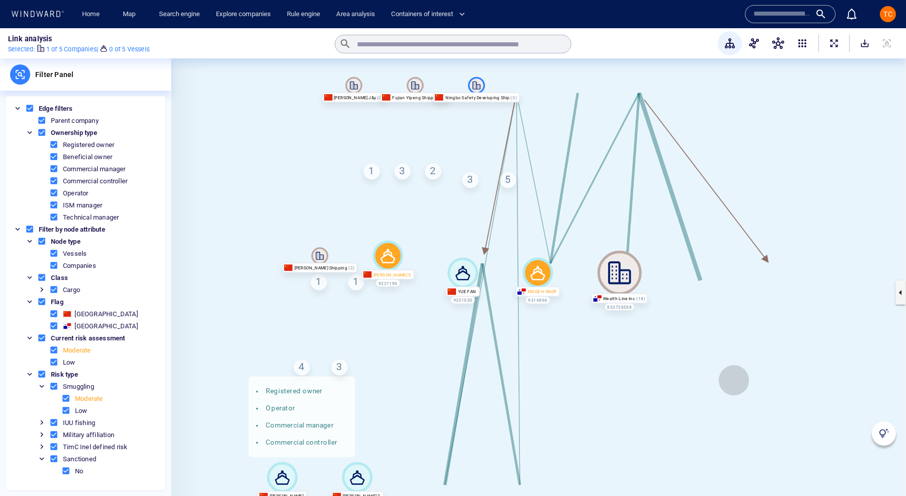
drag, startPoint x: 734, startPoint y: 380, endPoint x: 570, endPoint y: 372, distance: 164.3
click at [570, 372] on canvas at bounding box center [538, 292] width 735 height 468
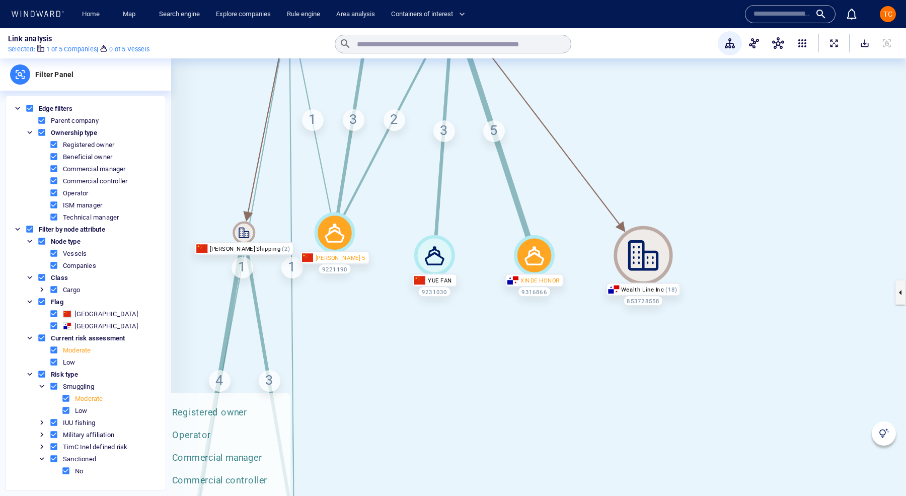
click at [52, 361] on span at bounding box center [53, 361] width 9 height 9
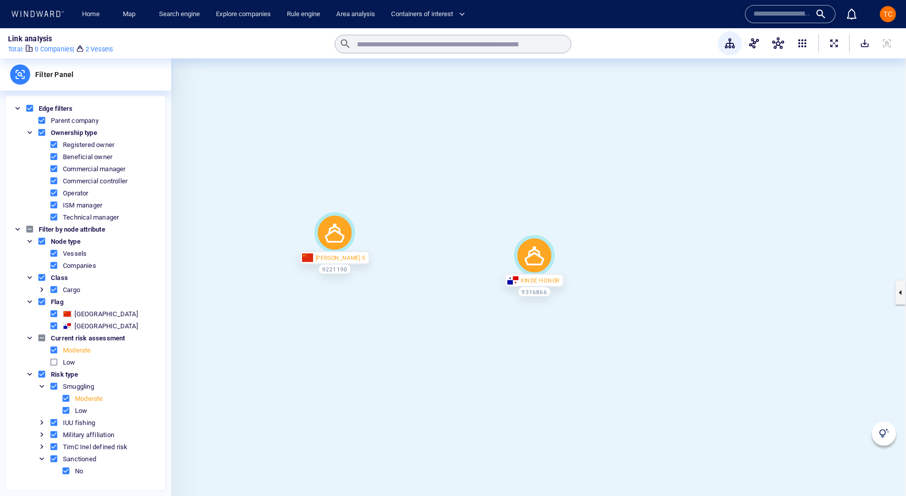
click at [52, 361] on span at bounding box center [53, 361] width 9 height 9
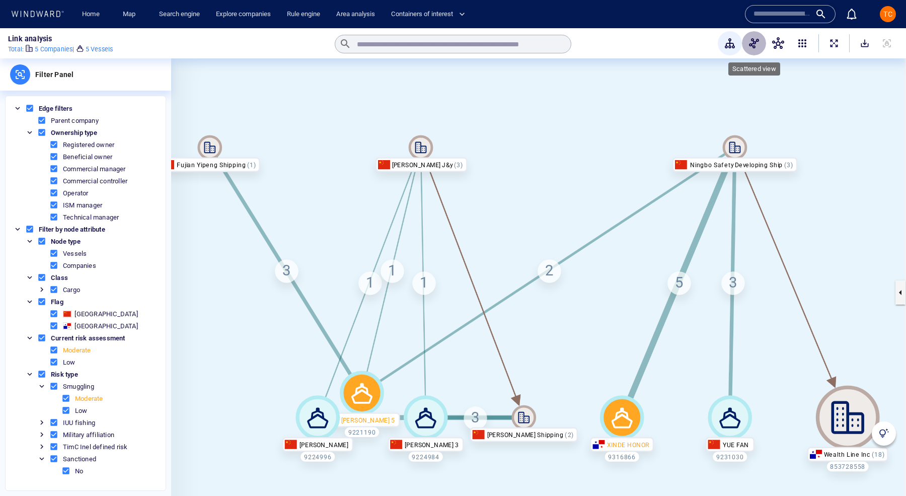
click at [753, 43] on span "button" at bounding box center [754, 43] width 12 height 12
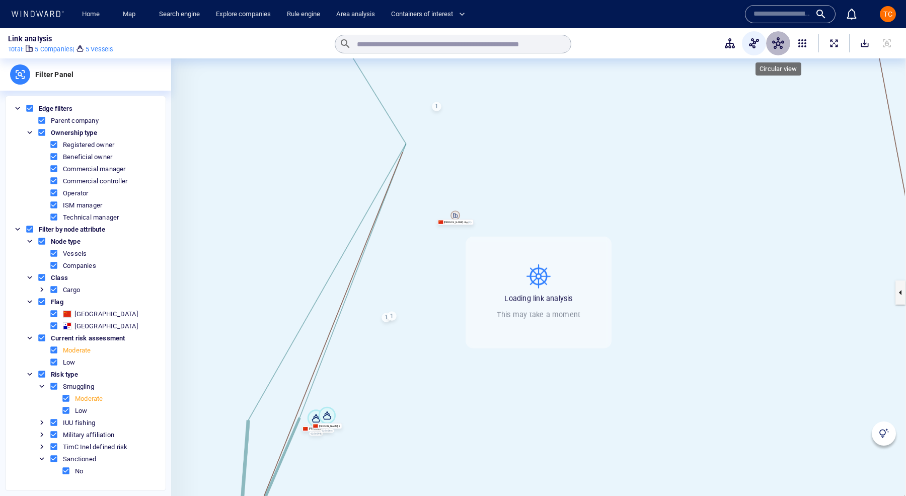
click at [777, 45] on span "button" at bounding box center [778, 43] width 12 height 12
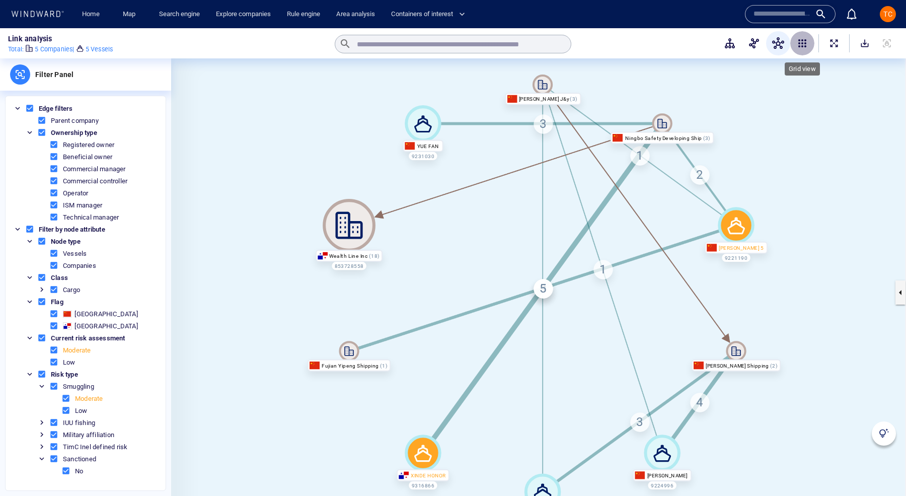
click at [803, 43] on span "button" at bounding box center [803, 43] width 12 height 12
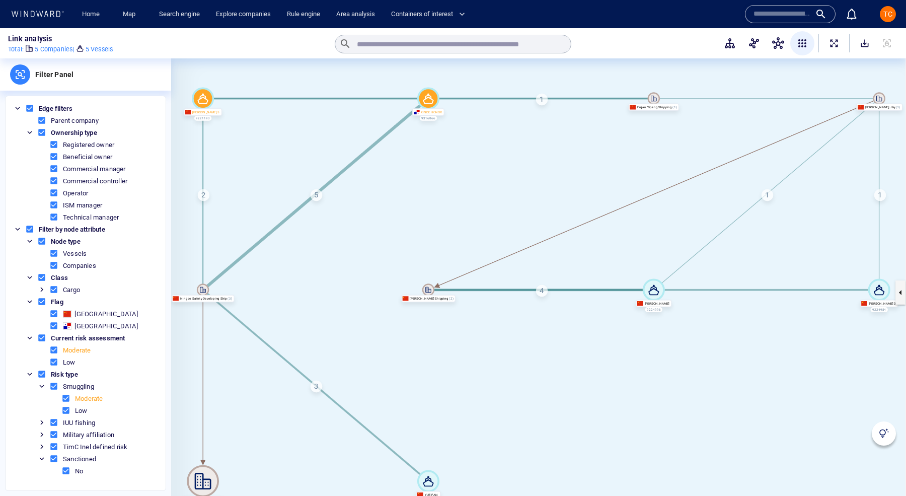
click at [775, 37] on span "button" at bounding box center [778, 43] width 12 height 12
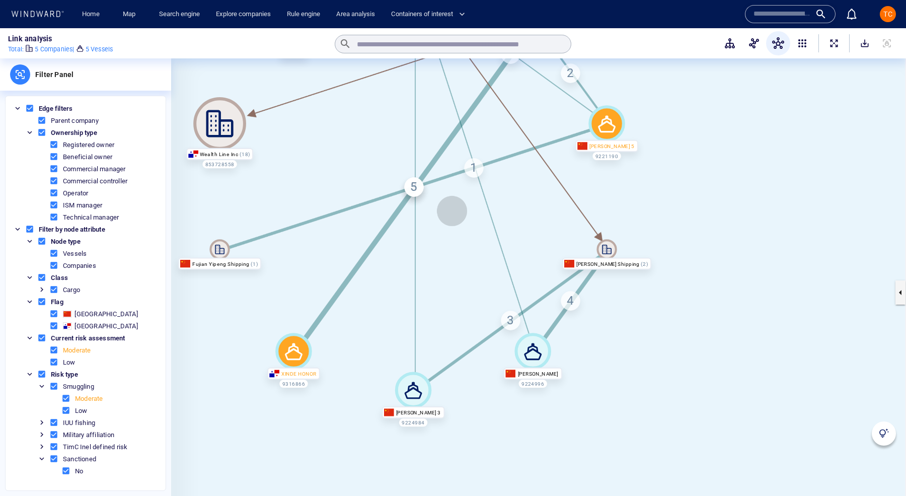
drag, startPoint x: 581, startPoint y: 313, endPoint x: 452, endPoint y: 211, distance: 164.2
click at [452, 211] on canvas at bounding box center [538, 292] width 735 height 468
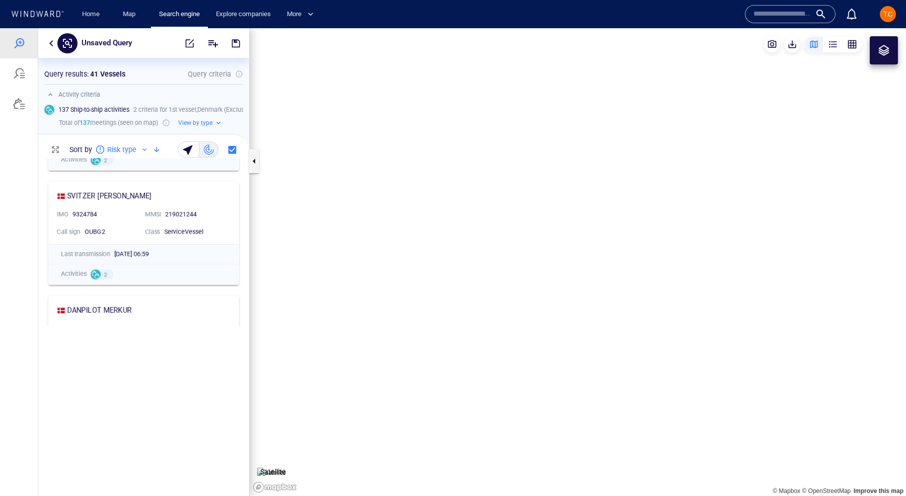
scroll to position [337, 211]
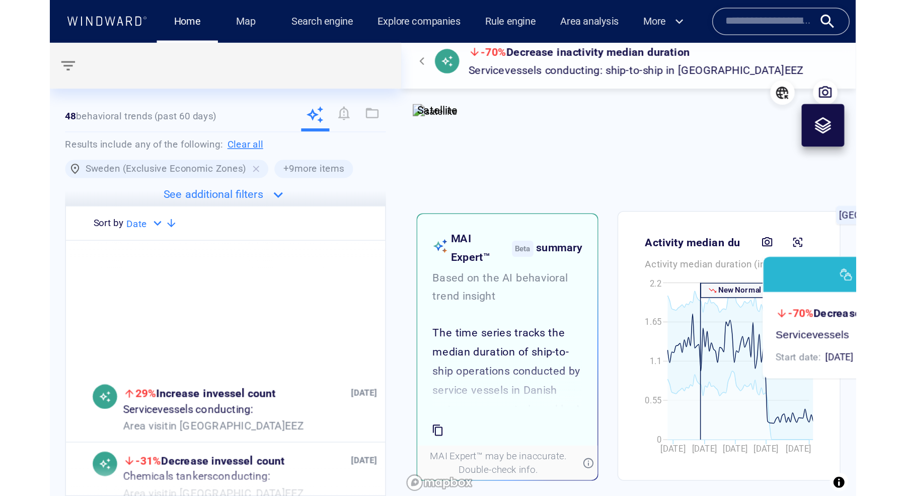
scroll to position [43, 0]
